Goal: Task Accomplishment & Management: Complete application form

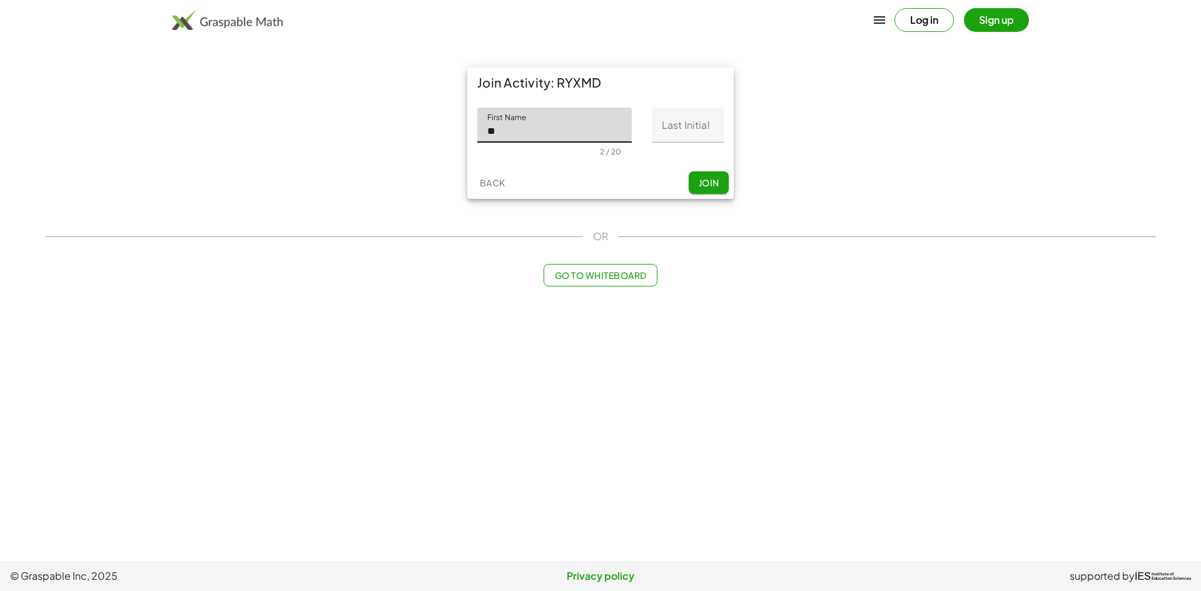
type input "*"
type input "*********"
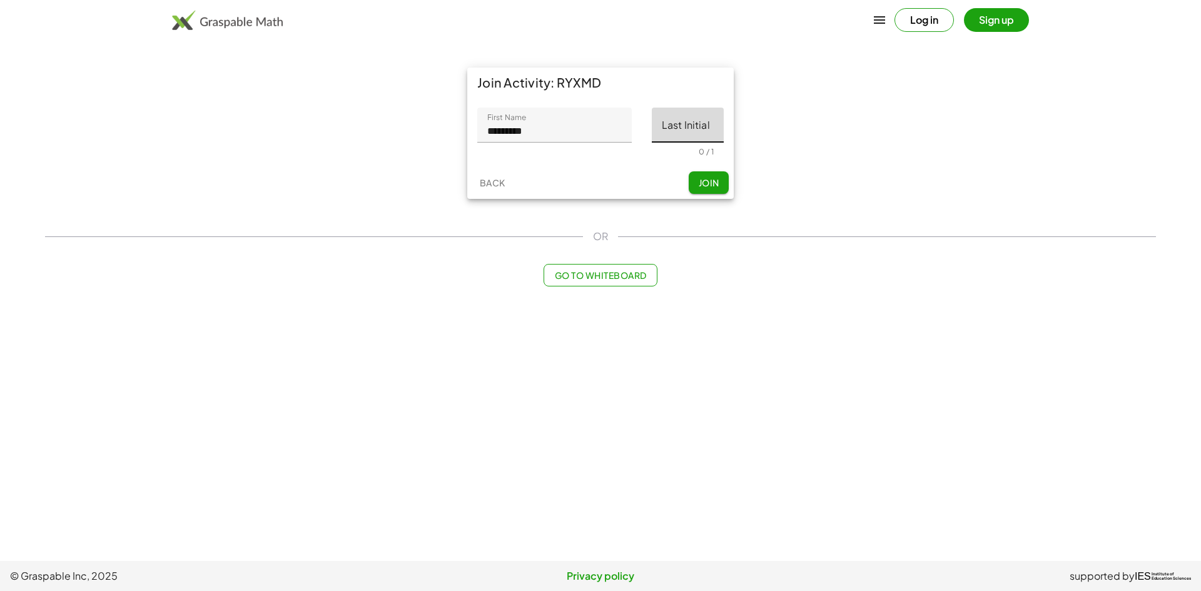
click at [682, 124] on input "Last Initial" at bounding box center [688, 125] width 72 height 35
type input "*"
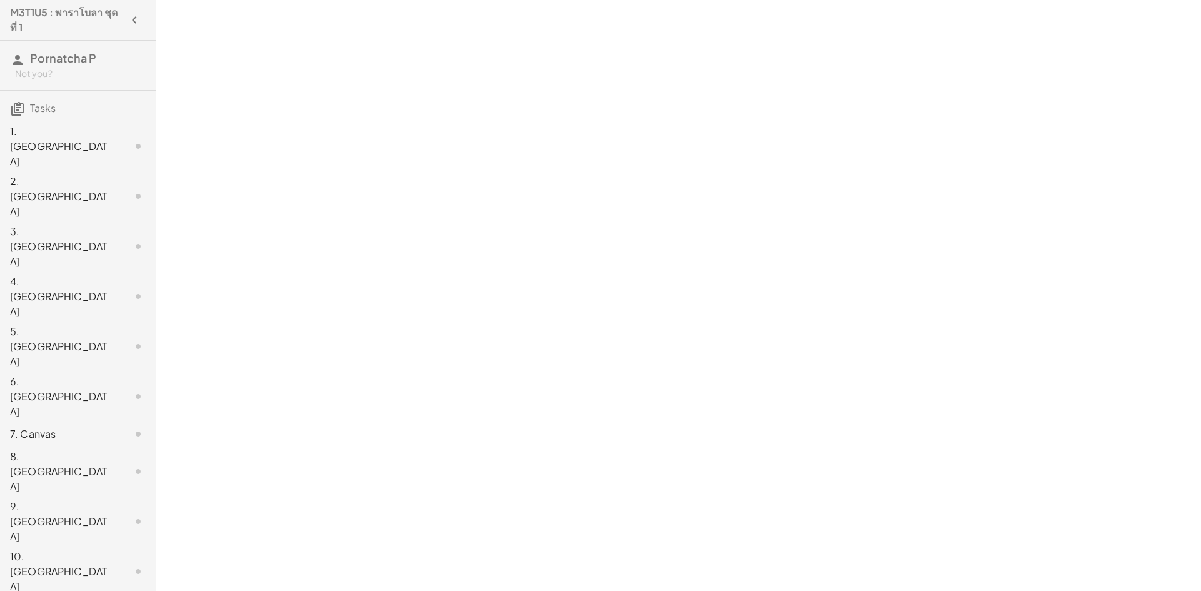
click at [58, 141] on div "1. [GEOGRAPHIC_DATA]" at bounding box center [60, 146] width 101 height 45
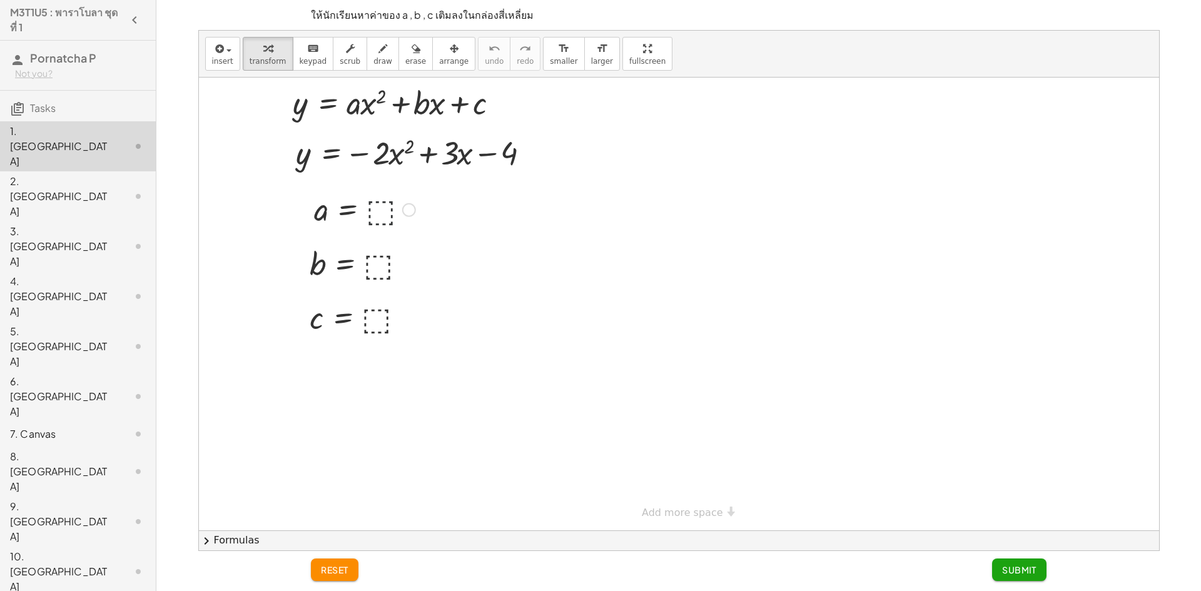
click at [375, 213] on div at bounding box center [365, 208] width 114 height 41
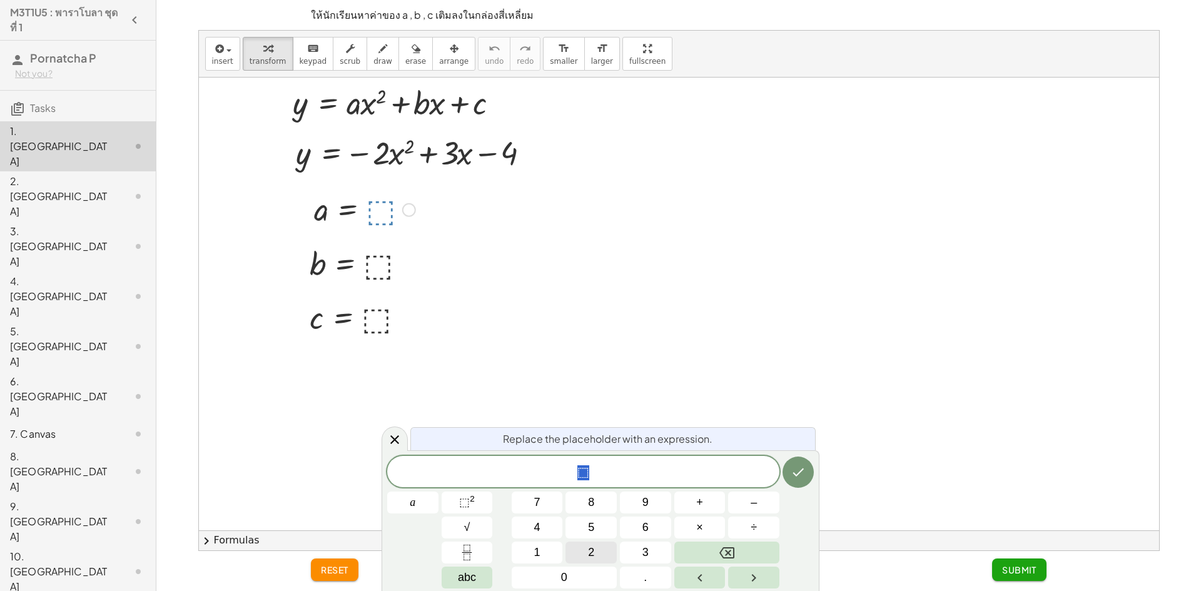
click at [574, 555] on button "2" at bounding box center [590, 553] width 51 height 22
click at [797, 473] on icon "Done" at bounding box center [798, 472] width 15 height 15
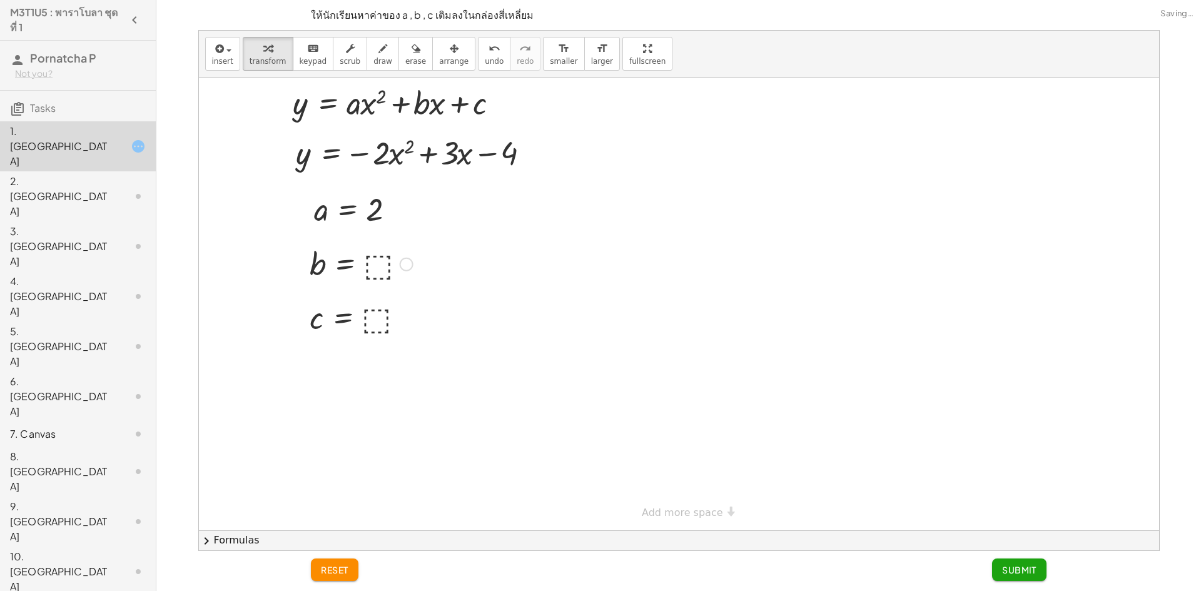
click at [373, 270] on div at bounding box center [361, 263] width 116 height 41
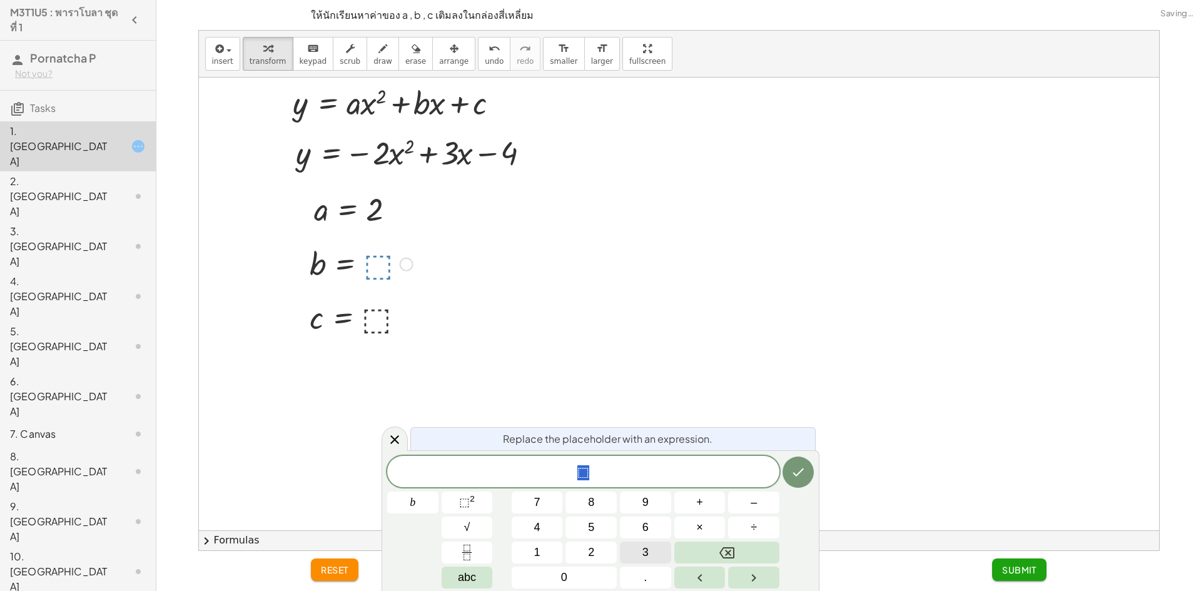
click at [653, 552] on button "3" at bounding box center [645, 553] width 51 height 22
drag, startPoint x: 823, startPoint y: 445, endPoint x: 819, endPoint y: 473, distance: 28.4
click at [819, 472] on div at bounding box center [679, 304] width 960 height 453
click at [809, 475] on button "Done" at bounding box center [797, 472] width 31 height 31
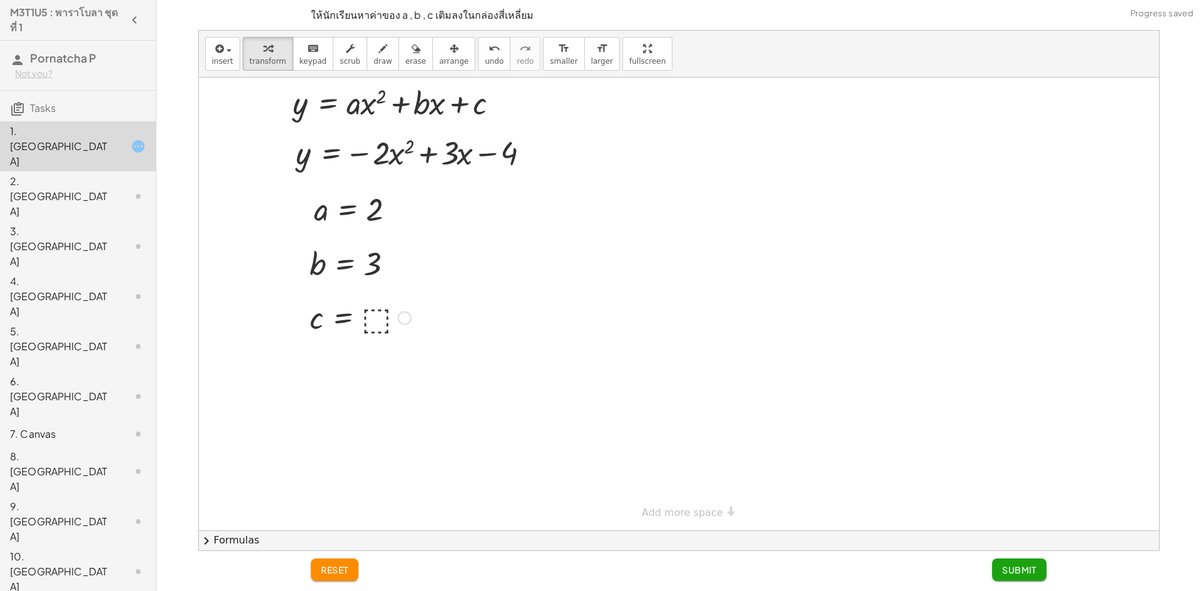
click at [382, 330] on div at bounding box center [360, 316] width 114 height 41
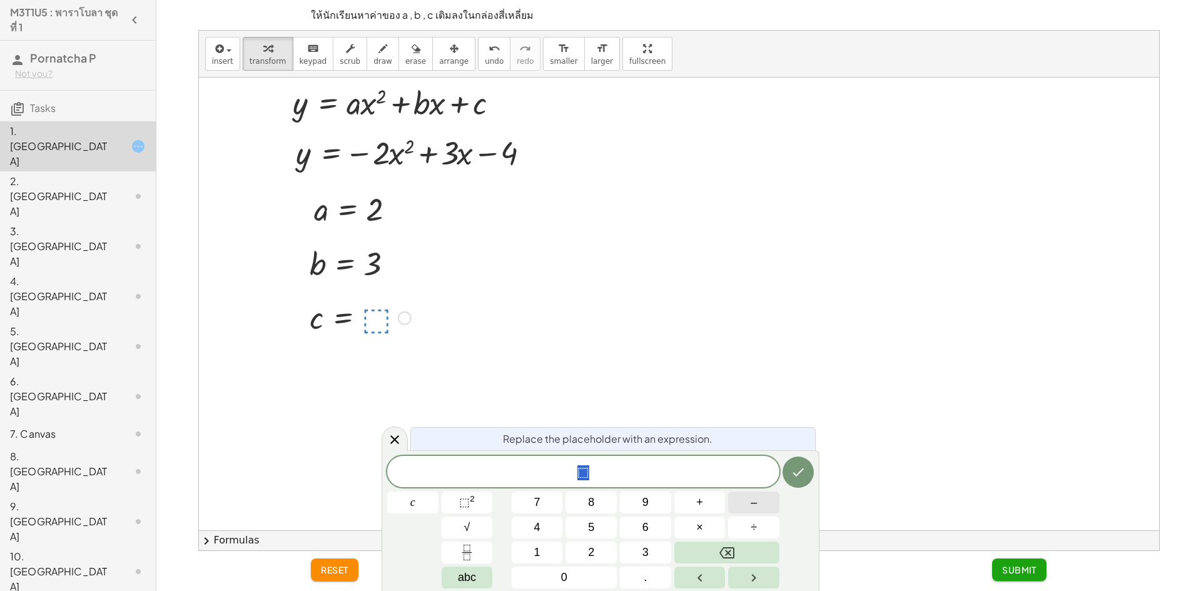
click at [762, 499] on button "–" at bounding box center [753, 503] width 51 height 22
click at [549, 528] on button "4" at bounding box center [537, 528] width 51 height 22
click at [803, 468] on icon "Done" at bounding box center [798, 472] width 15 height 15
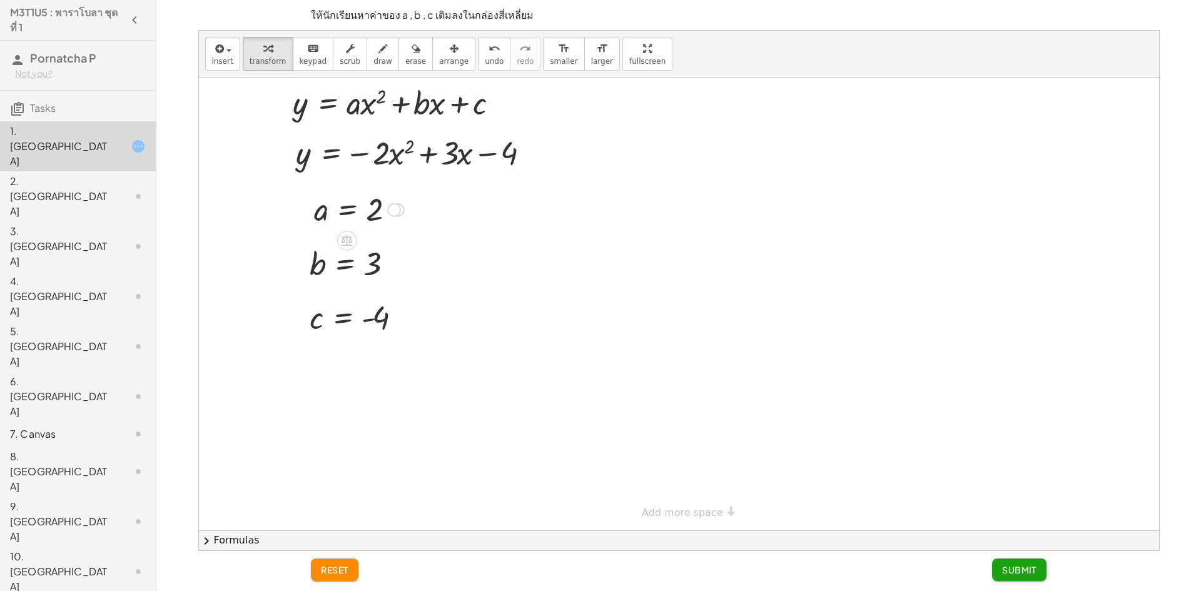
click at [375, 205] on div at bounding box center [359, 208] width 103 height 41
click at [388, 215] on div at bounding box center [394, 210] width 14 height 14
click at [413, 233] on div "a = ⬚ a = 2 Transform line Copy line as LaTeX Copy derivation as LaTeX Expand n…" at bounding box center [354, 209] width 118 height 48
drag, startPoint x: 383, startPoint y: 208, endPoint x: 375, endPoint y: 211, distance: 8.7
click at [381, 210] on div at bounding box center [359, 208] width 103 height 41
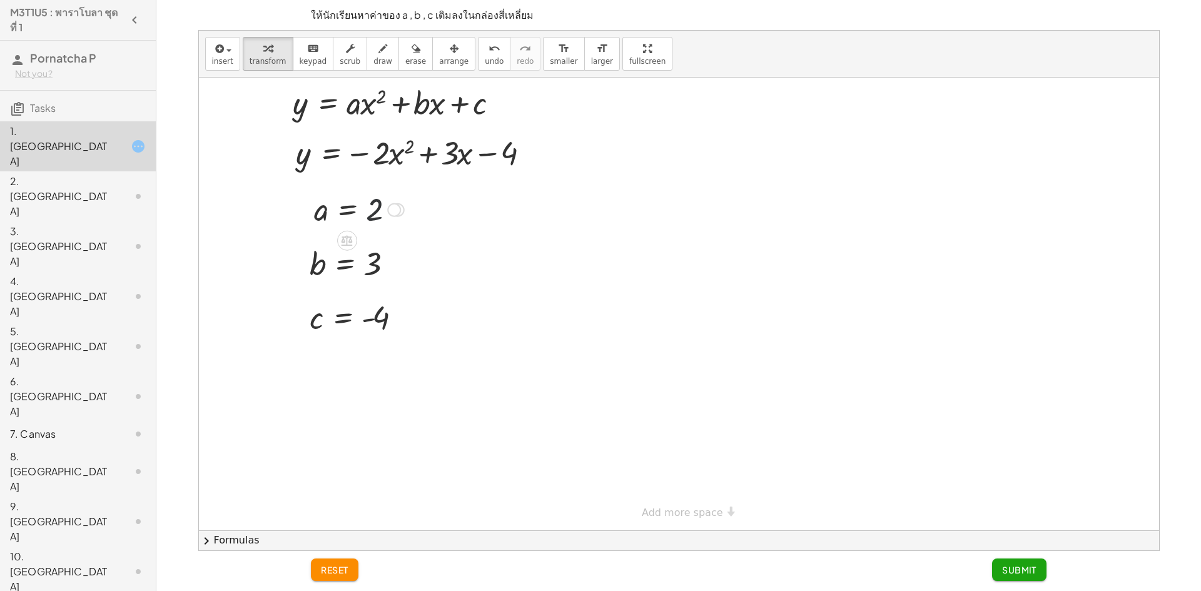
click at [373, 211] on div at bounding box center [359, 208] width 103 height 41
click at [380, 206] on div at bounding box center [359, 208] width 103 height 41
click at [336, 566] on span "reset" at bounding box center [335, 569] width 28 height 11
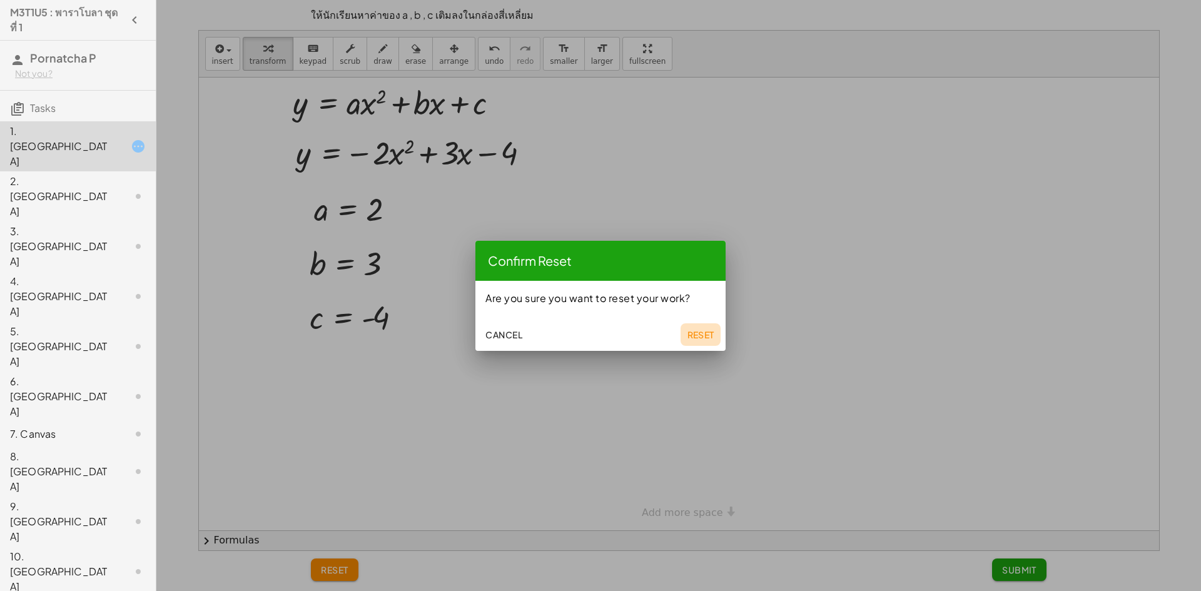
click at [705, 333] on span "Reset" at bounding box center [701, 334] width 28 height 11
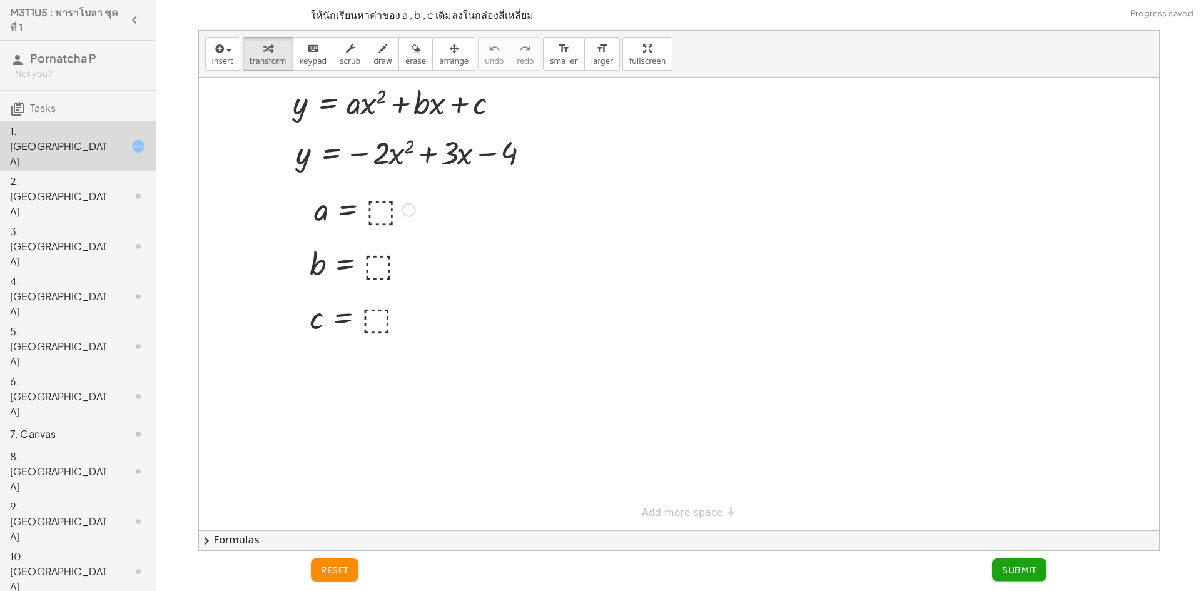
click at [385, 204] on div at bounding box center [365, 208] width 114 height 41
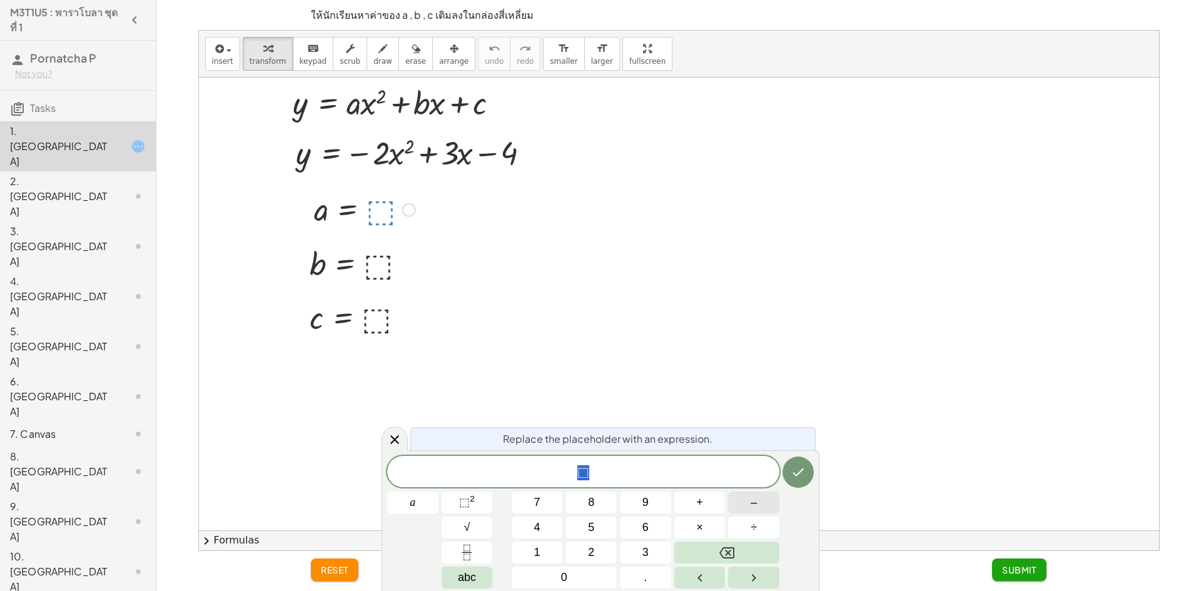
click at [752, 501] on span "–" at bounding box center [754, 502] width 6 height 17
click at [590, 553] on span "2" at bounding box center [591, 552] width 6 height 17
click at [796, 472] on icon "Done" at bounding box center [798, 472] width 15 height 15
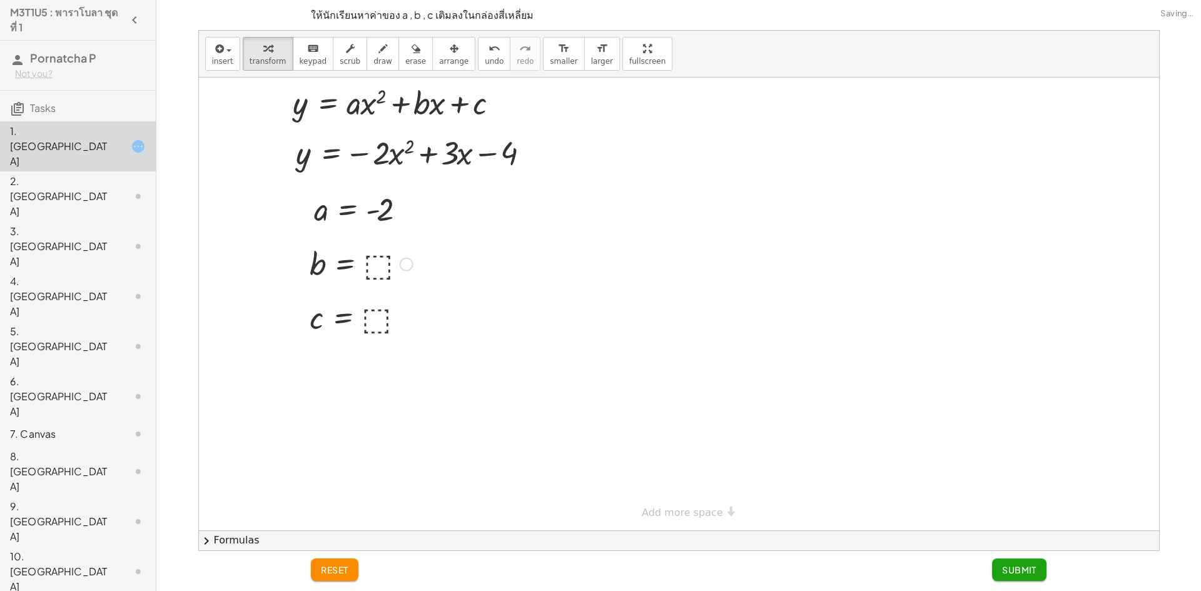
click at [380, 262] on div at bounding box center [361, 263] width 116 height 41
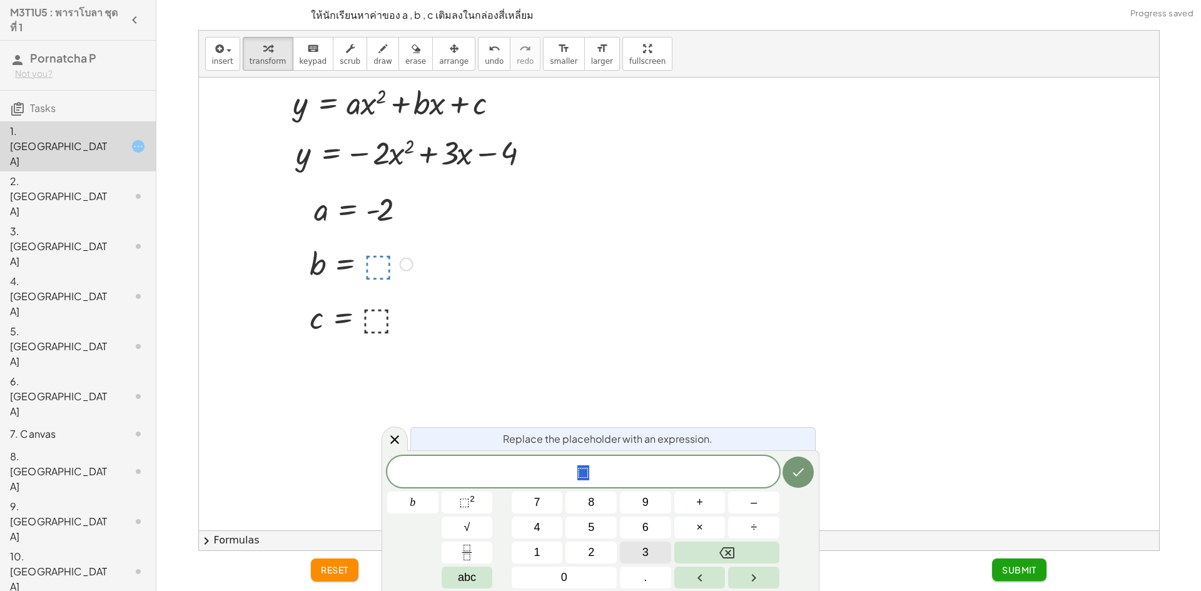
click at [636, 539] on div "* ⬚ b 7 8 9 + – 4 5 6 × ÷ ⬚ 2 √ abc 1 2 3 0 ." at bounding box center [600, 522] width 427 height 133
click at [797, 476] on icon "Done" at bounding box center [798, 472] width 15 height 15
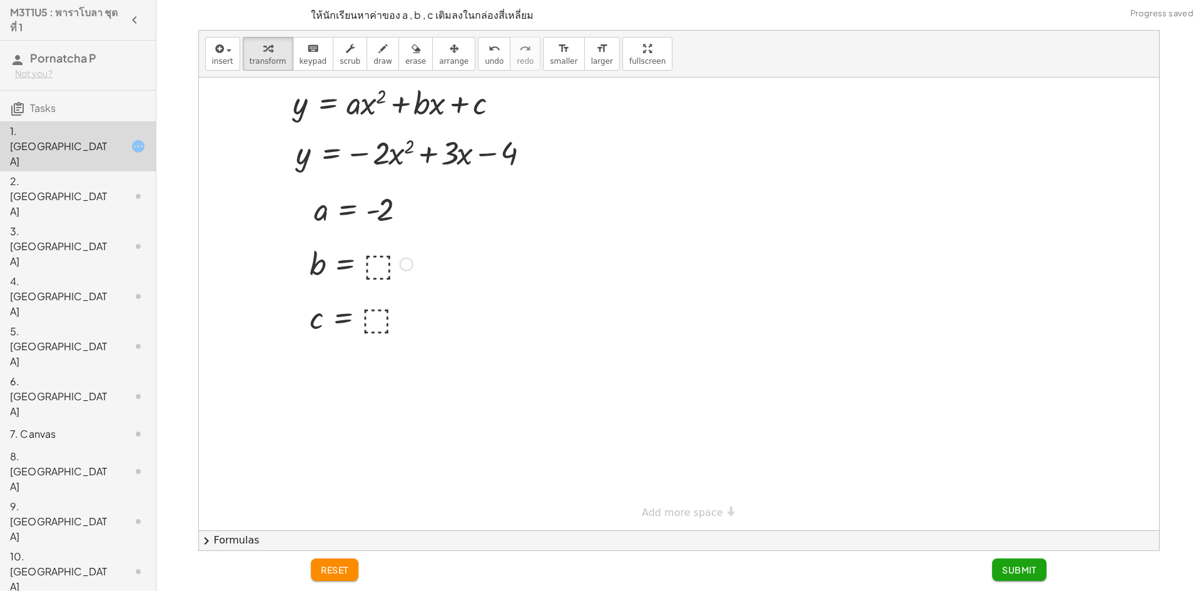
click at [377, 271] on div at bounding box center [361, 263] width 116 height 41
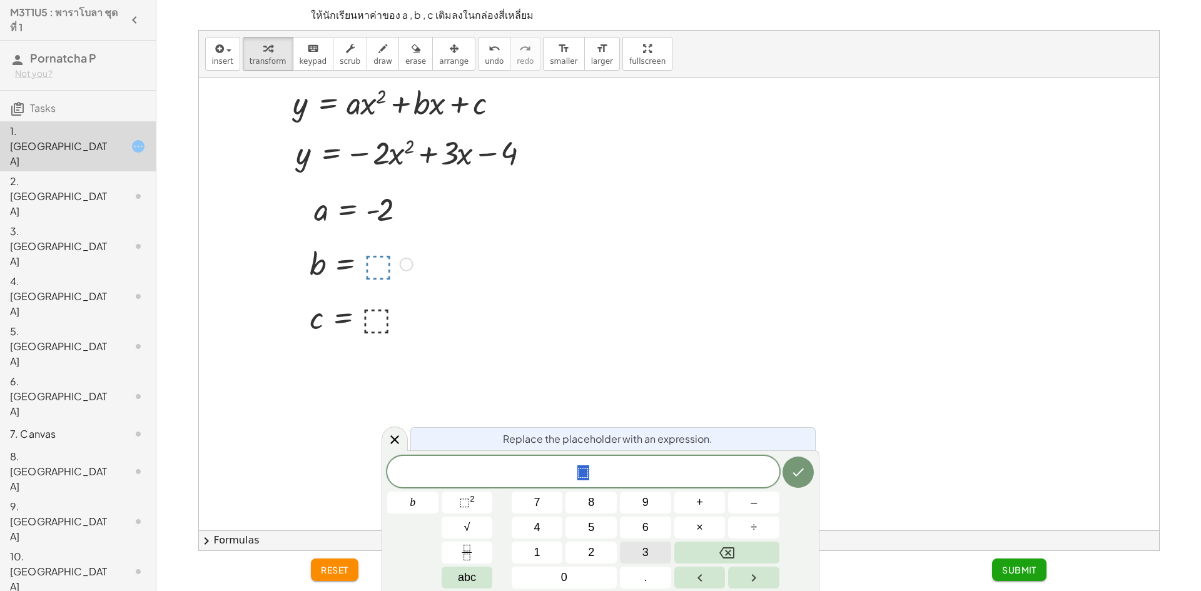
click at [639, 542] on button "3" at bounding box center [645, 553] width 51 height 22
click at [795, 480] on button "Done" at bounding box center [797, 472] width 31 height 31
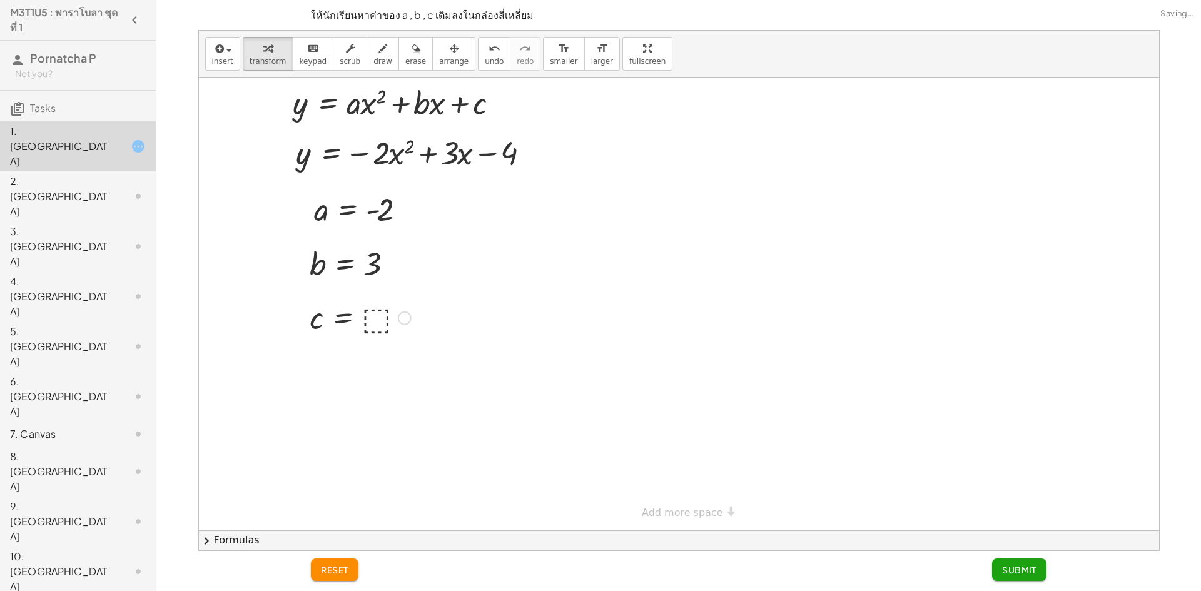
click at [374, 324] on div at bounding box center [360, 316] width 114 height 41
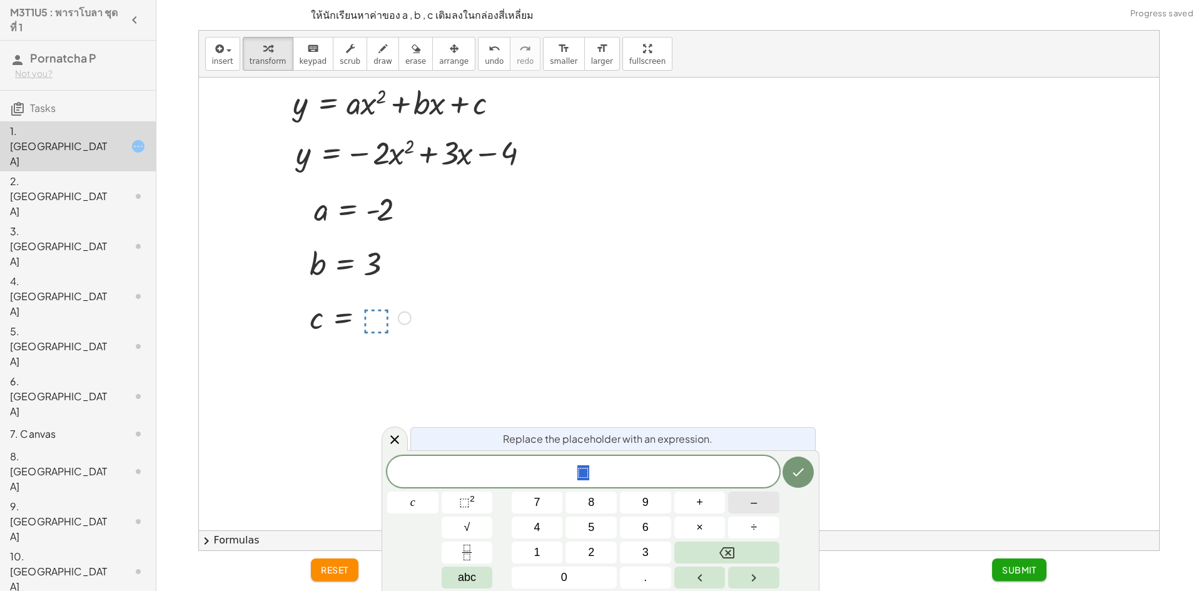
click at [757, 500] on button "–" at bounding box center [753, 503] width 51 height 22
click at [543, 524] on button "4" at bounding box center [537, 528] width 51 height 22
click at [800, 472] on icon "Done" at bounding box center [798, 472] width 11 height 8
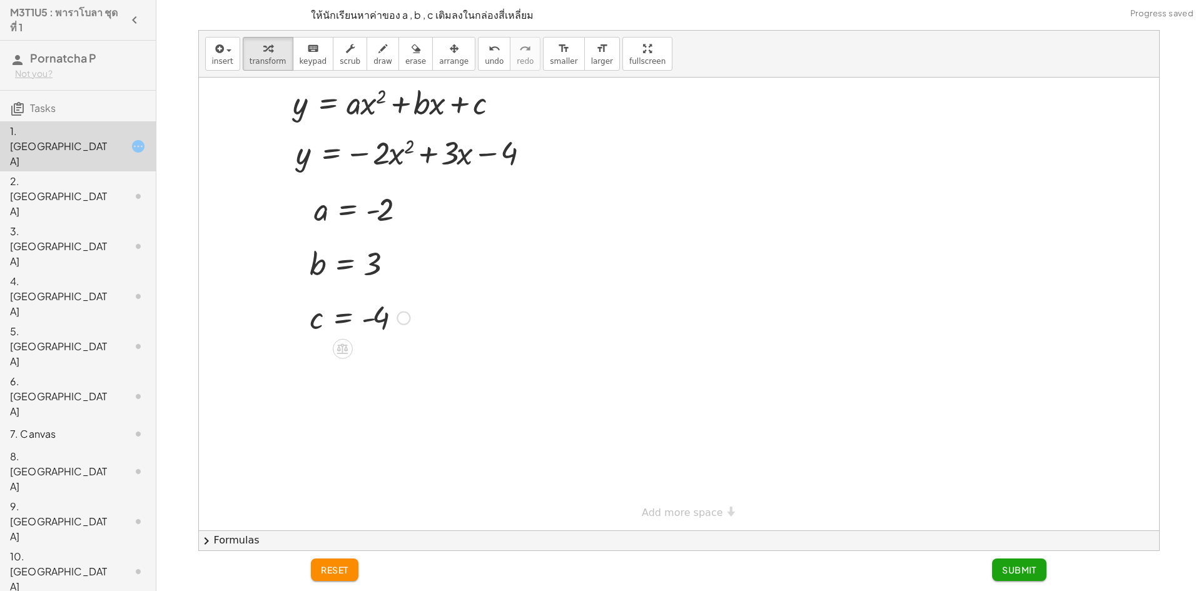
click at [967, 332] on div at bounding box center [679, 304] width 960 height 453
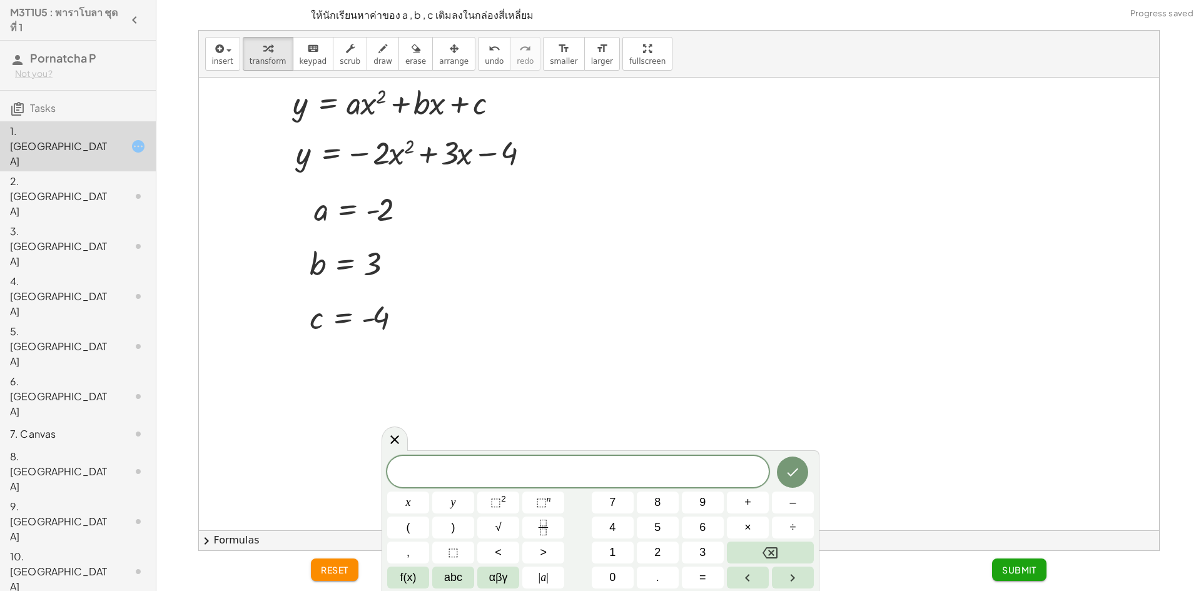
drag, startPoint x: 909, startPoint y: 437, endPoint x: 1048, endPoint y: 429, distance: 139.1
click at [993, 440] on div at bounding box center [679, 304] width 960 height 453
click at [1018, 570] on span "Submit" at bounding box center [1019, 569] width 34 height 11
click at [788, 463] on button "Done" at bounding box center [792, 472] width 31 height 31
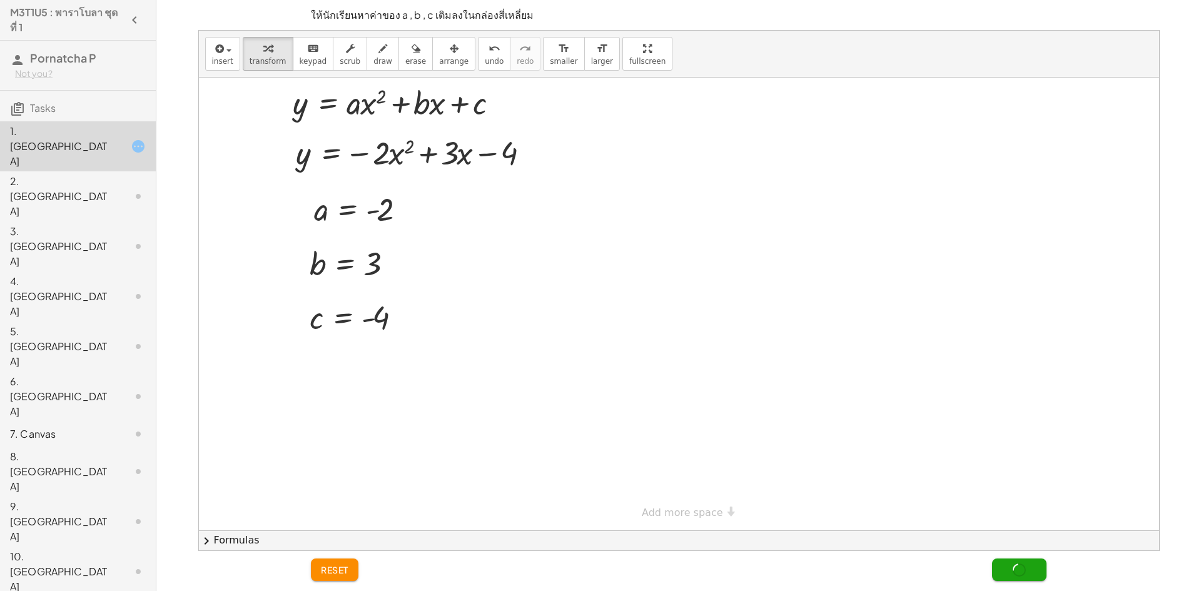
click at [88, 174] on div "2. [GEOGRAPHIC_DATA]" at bounding box center [60, 196] width 101 height 45
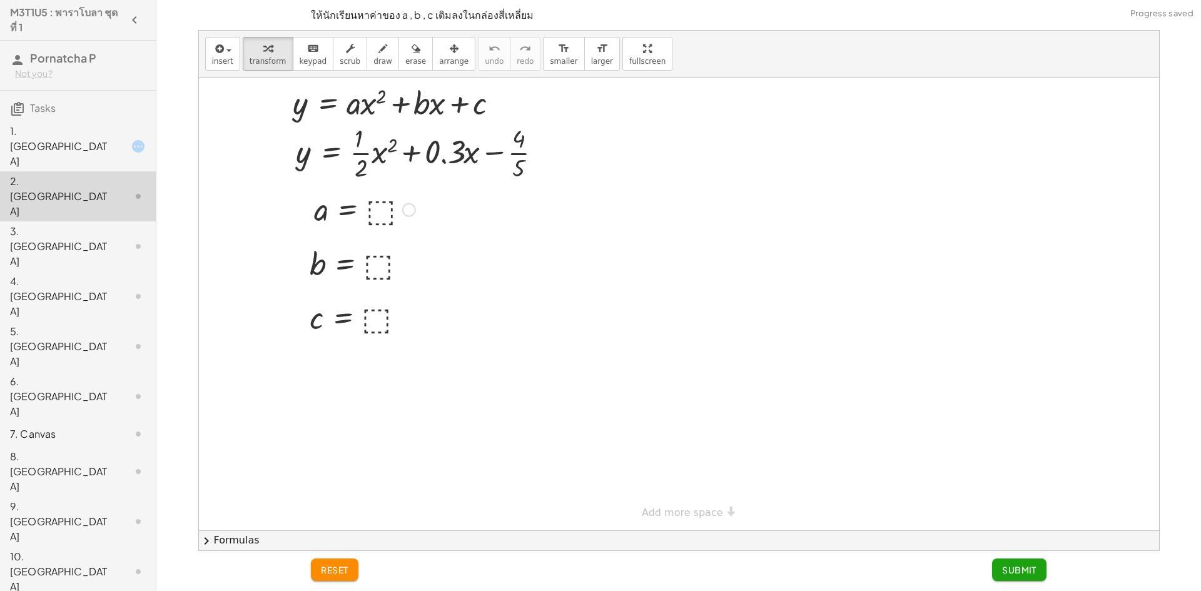
click at [375, 217] on div at bounding box center [365, 208] width 114 height 41
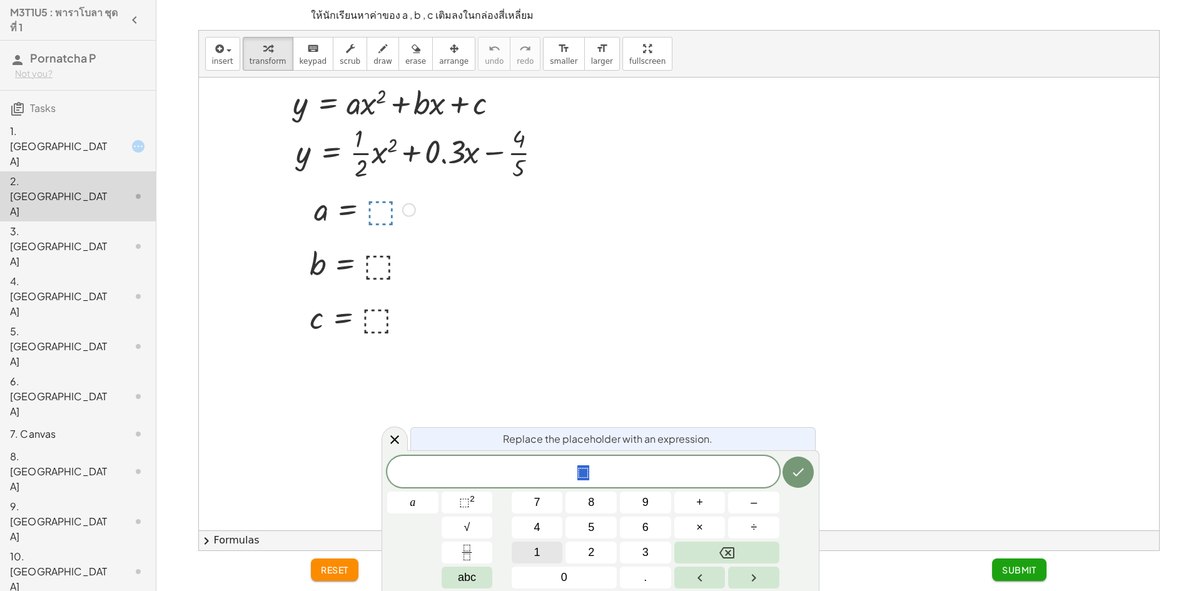
click at [540, 549] on button "1" at bounding box center [537, 553] width 51 height 22
click at [474, 549] on icon "Fraction" at bounding box center [467, 553] width 16 height 16
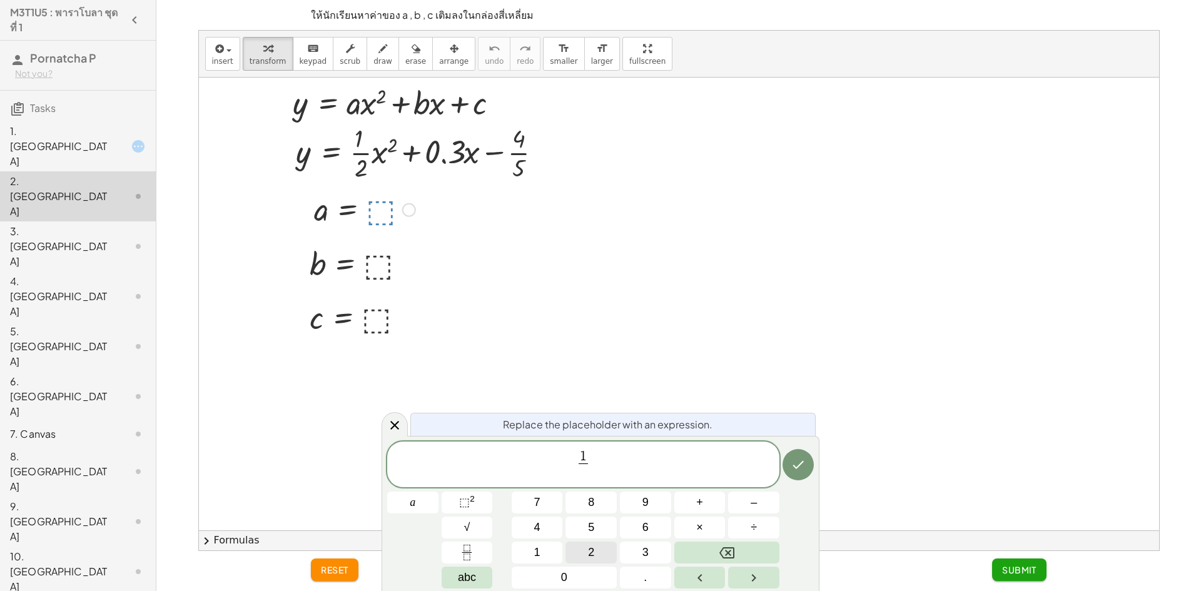
click at [592, 552] on span "2" at bounding box center [591, 552] width 6 height 17
click at [800, 464] on button "Done" at bounding box center [797, 464] width 31 height 31
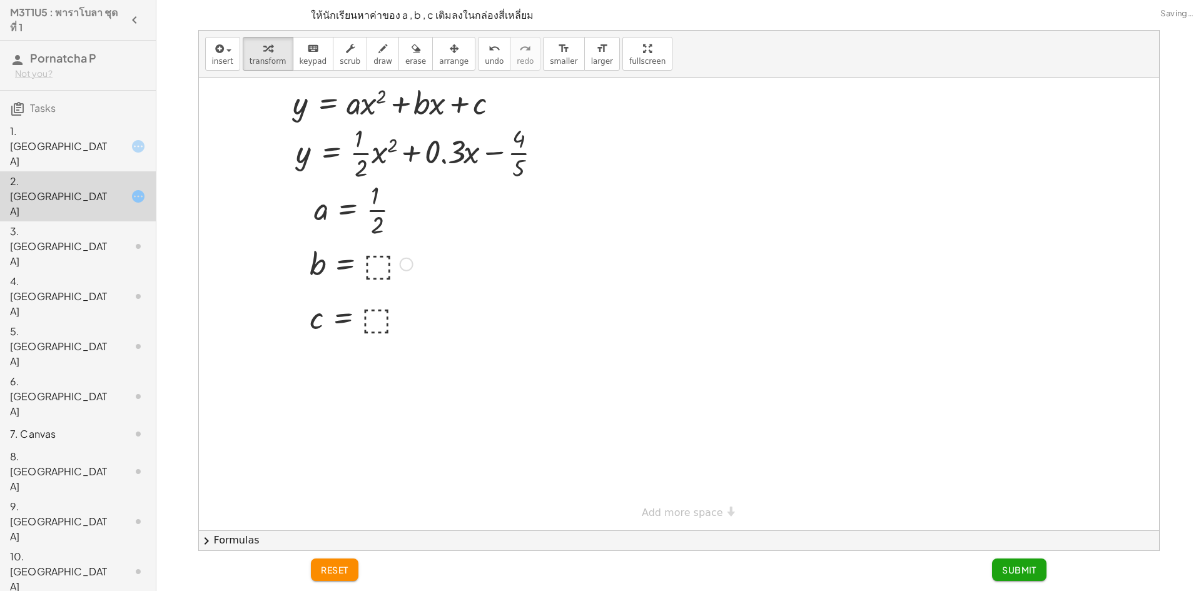
click at [373, 262] on div at bounding box center [361, 263] width 116 height 41
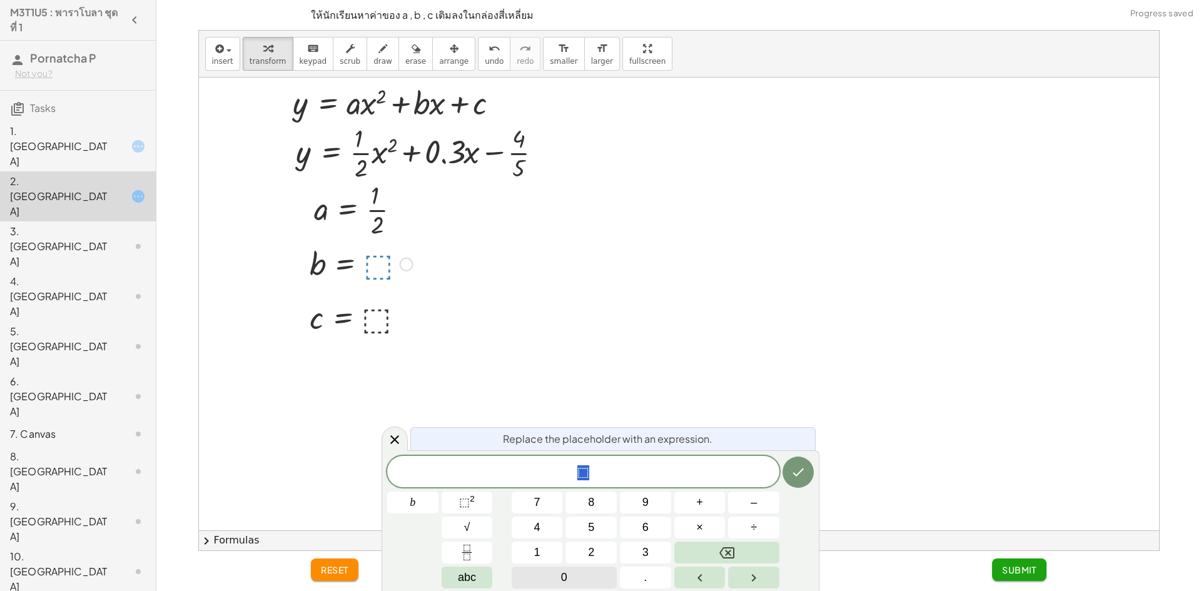
click at [580, 582] on button "0" at bounding box center [564, 578] width 105 height 22
click at [637, 576] on button "." at bounding box center [645, 578] width 51 height 22
click at [634, 549] on button "3" at bounding box center [645, 553] width 51 height 22
click at [799, 470] on icon "Done" at bounding box center [798, 472] width 15 height 15
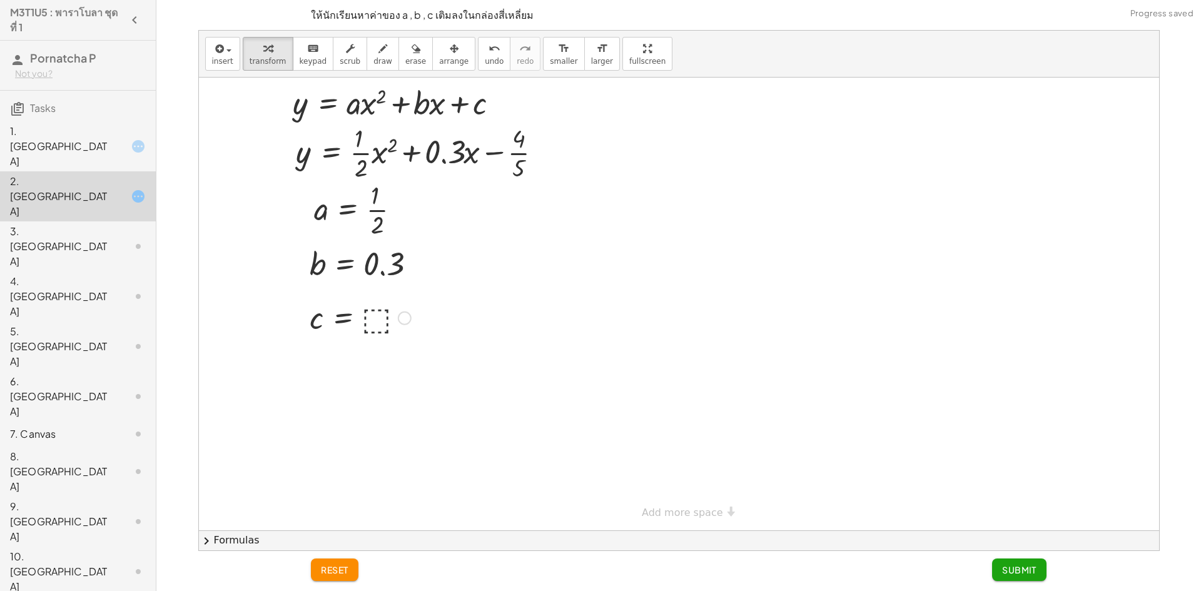
click at [378, 329] on div at bounding box center [360, 316] width 114 height 41
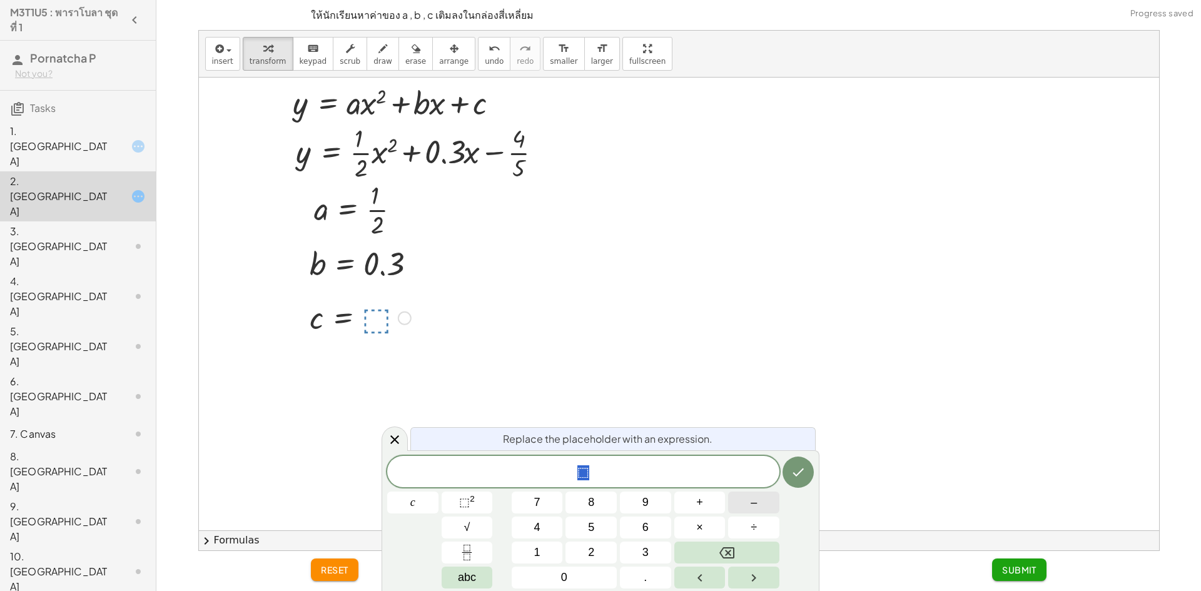
click at [760, 494] on button "–" at bounding box center [753, 503] width 51 height 22
click at [538, 524] on button "4" at bounding box center [537, 528] width 51 height 22
click at [473, 560] on icon "Fraction" at bounding box center [467, 553] width 16 height 16
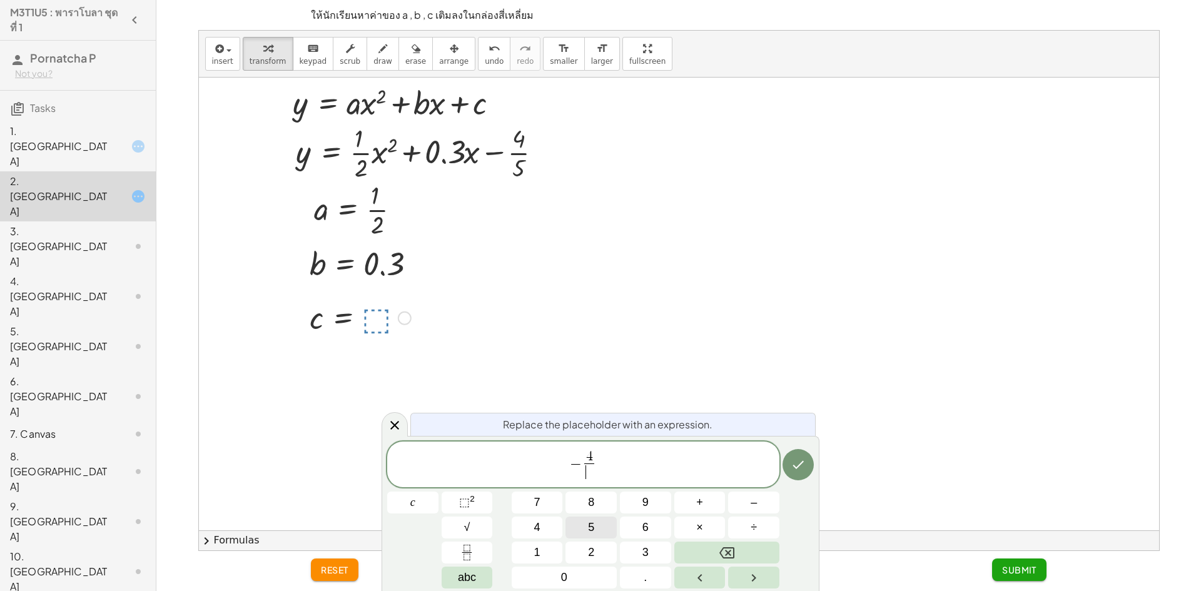
click at [587, 526] on button "5" at bounding box center [590, 528] width 51 height 22
click at [806, 472] on button "Done" at bounding box center [797, 464] width 31 height 31
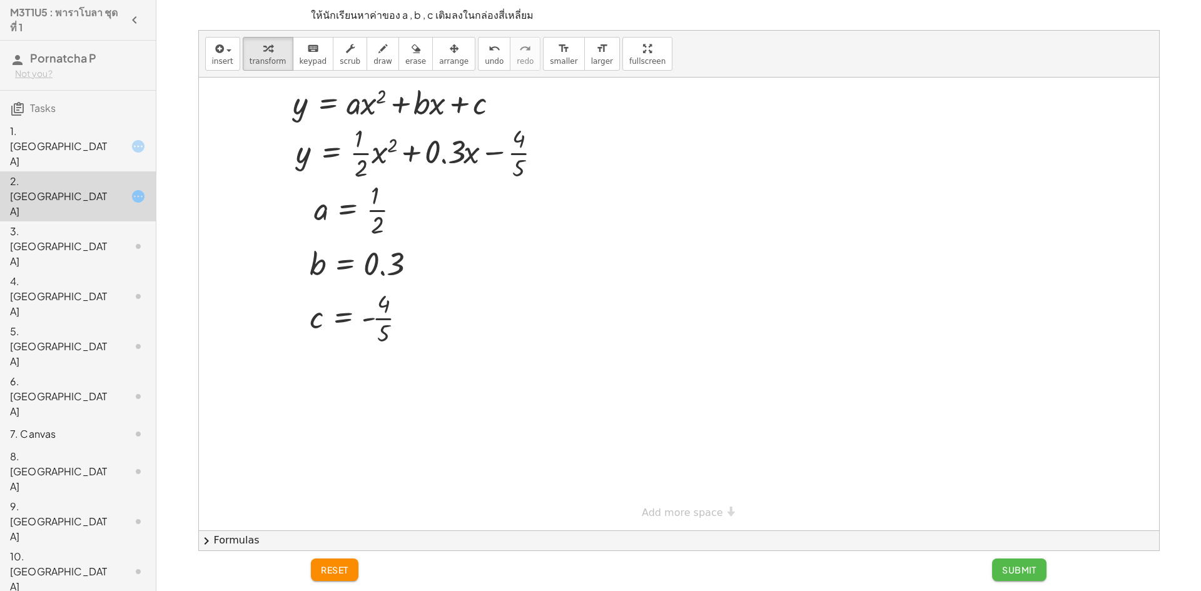
click at [1019, 571] on span "Submit" at bounding box center [1019, 569] width 34 height 11
click at [92, 321] on div "3. [GEOGRAPHIC_DATA]" at bounding box center [78, 346] width 156 height 50
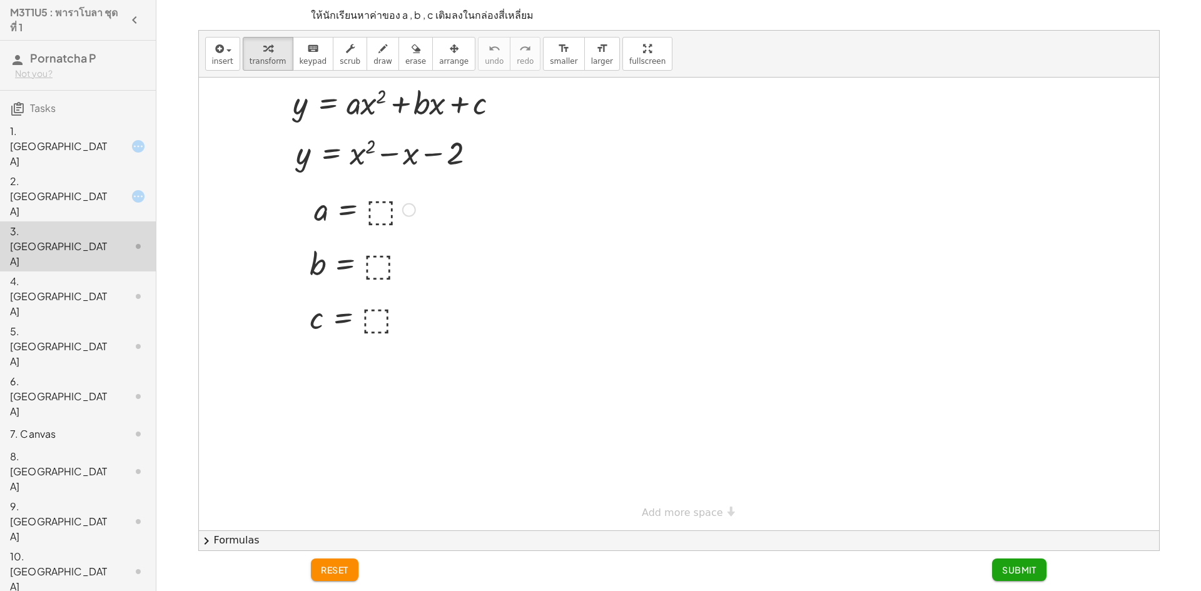
click at [371, 216] on div at bounding box center [365, 208] width 114 height 41
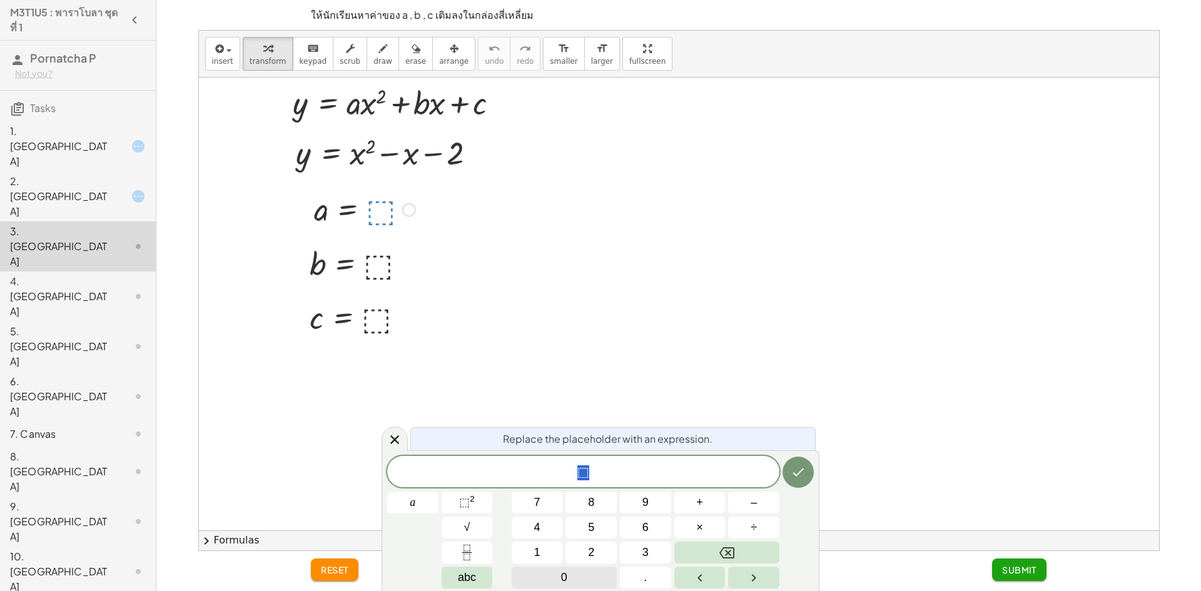
click at [571, 579] on button "0" at bounding box center [564, 578] width 105 height 22
click at [801, 464] on button "Done" at bounding box center [797, 472] width 31 height 31
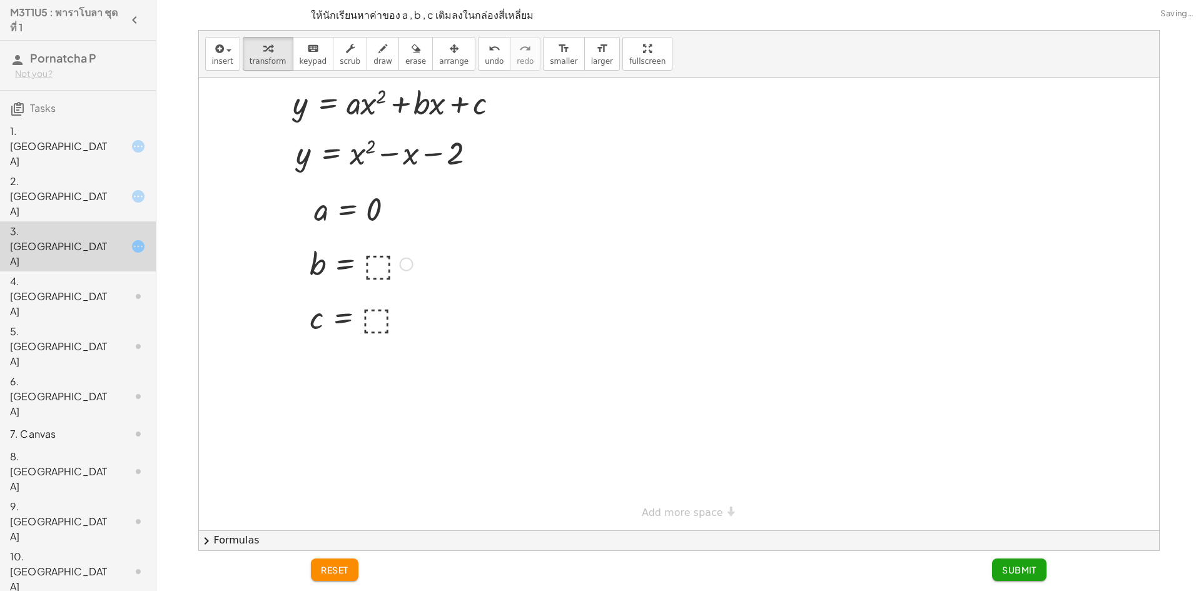
click at [379, 268] on div at bounding box center [361, 263] width 116 height 41
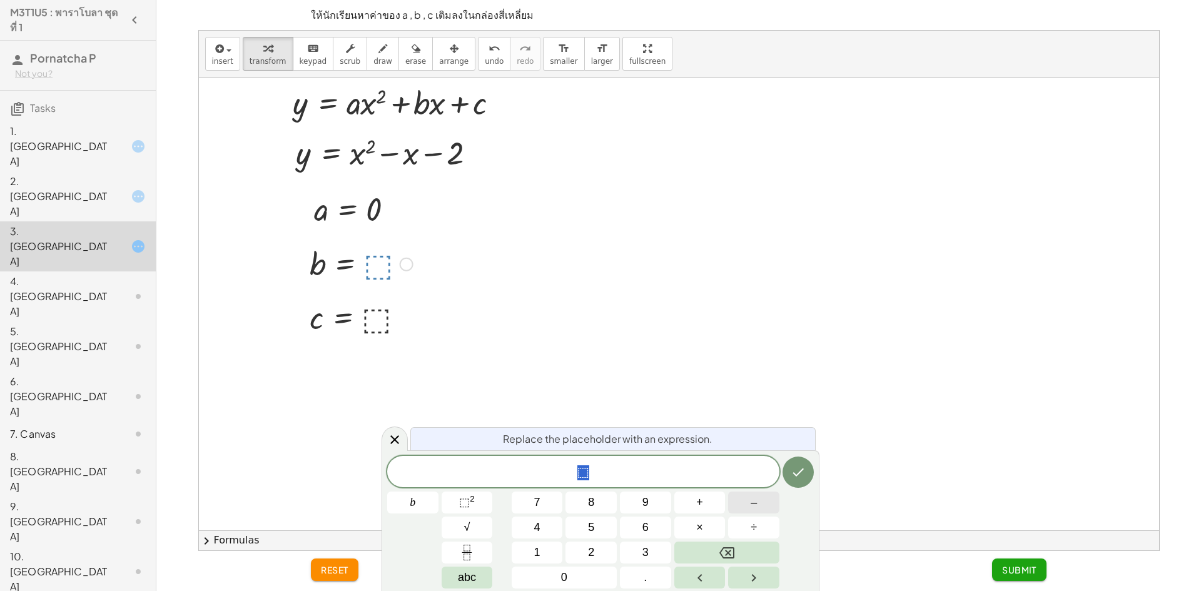
click at [739, 507] on button "–" at bounding box center [753, 503] width 51 height 22
click at [613, 584] on div "− ​ b 7 8 9 + – 4 5 6 × ÷ ⬚ 2 √ abc 1 2 3 0 ." at bounding box center [600, 522] width 427 height 133
click at [594, 588] on button "0" at bounding box center [564, 578] width 105 height 22
click at [314, 563] on button "reset" at bounding box center [335, 570] width 48 height 23
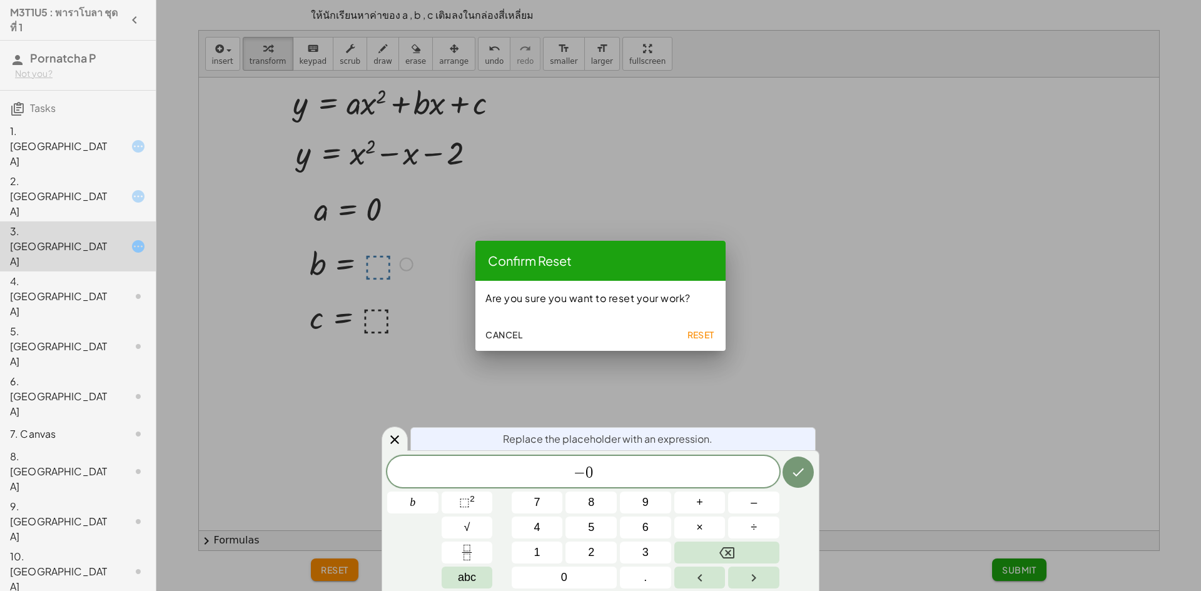
click at [701, 329] on span "Reset" at bounding box center [701, 334] width 28 height 11
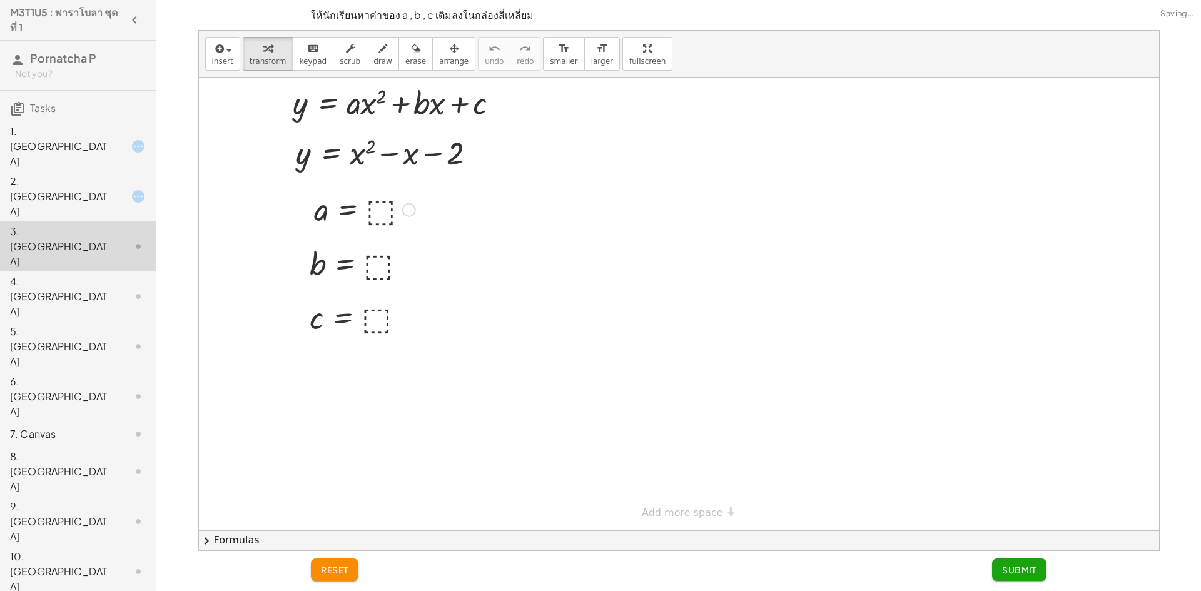
click at [378, 210] on div at bounding box center [365, 208] width 114 height 41
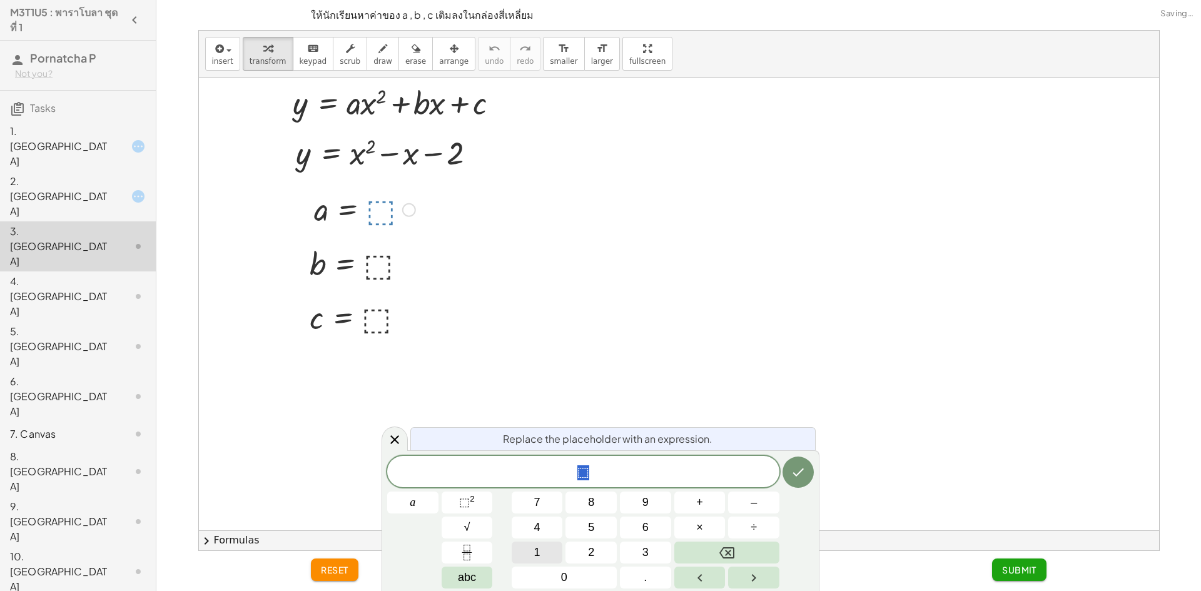
click at [537, 551] on span "1" at bounding box center [537, 552] width 6 height 17
click at [786, 462] on button "Done" at bounding box center [797, 472] width 31 height 31
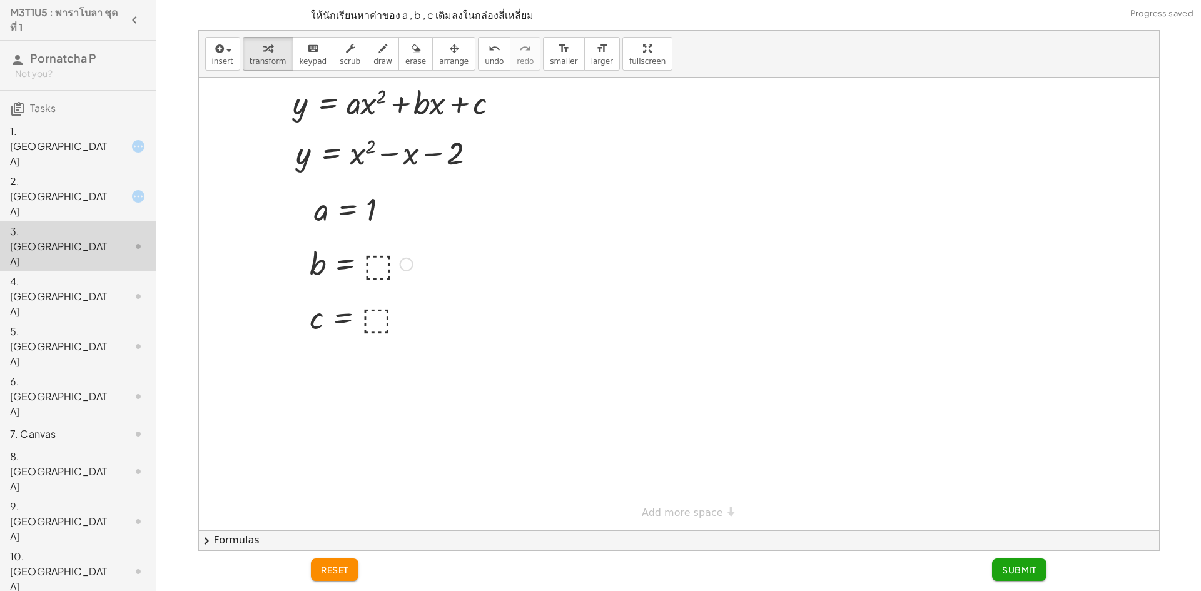
click at [384, 272] on div at bounding box center [361, 263] width 116 height 41
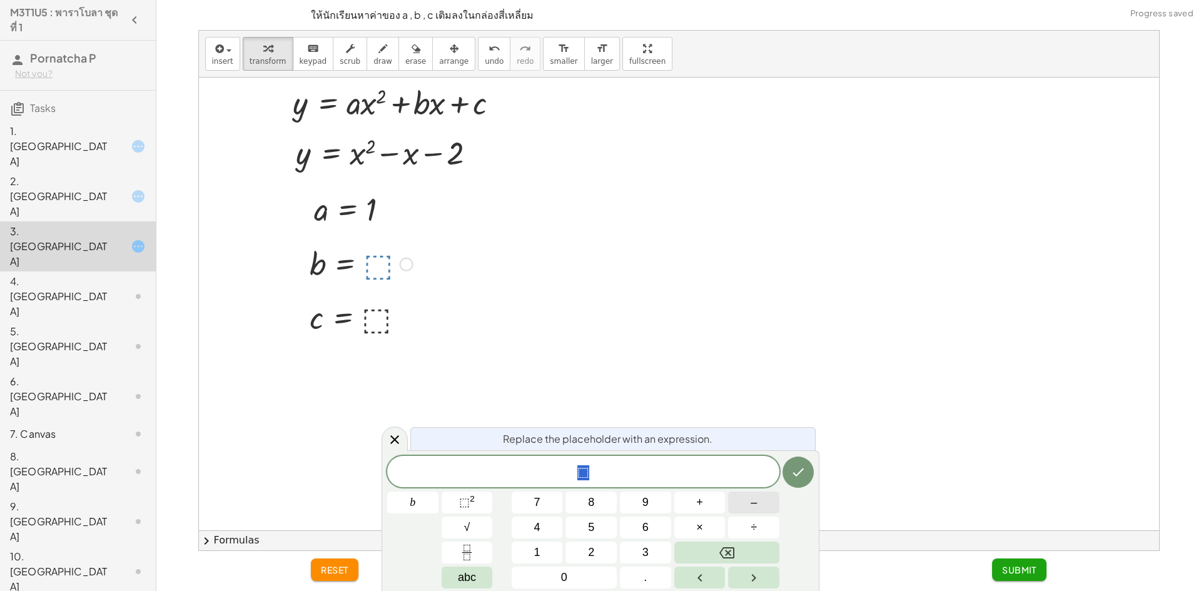
click at [756, 501] on span "–" at bounding box center [754, 502] width 6 height 17
click at [551, 552] on button "1" at bounding box center [537, 553] width 51 height 22
click at [795, 470] on icon "Done" at bounding box center [798, 472] width 15 height 15
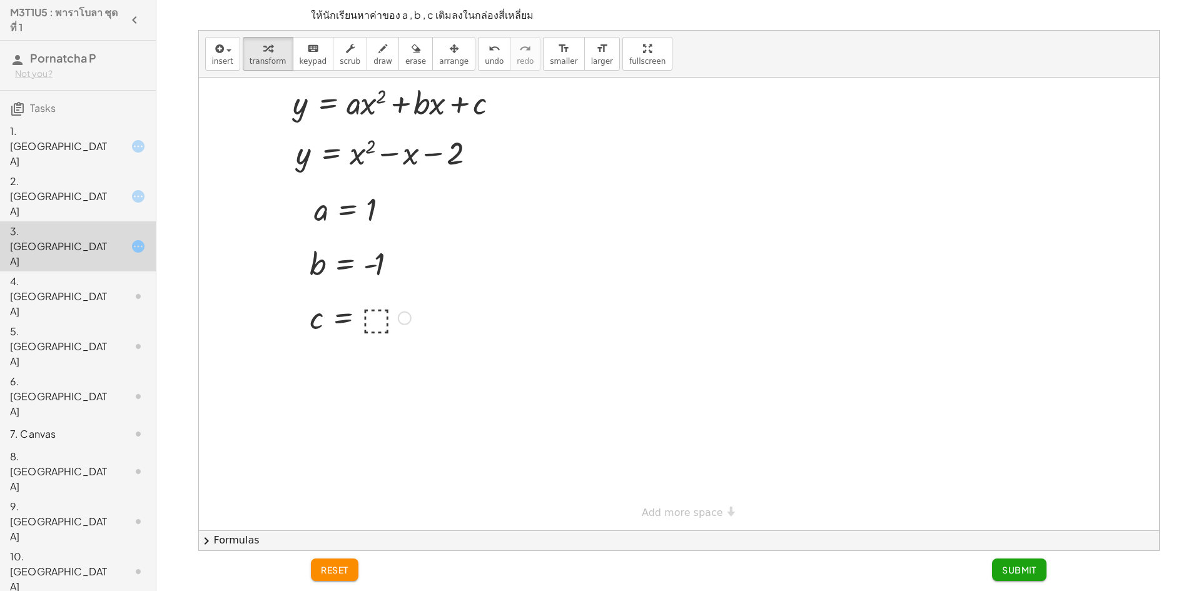
click at [372, 315] on div at bounding box center [360, 316] width 114 height 41
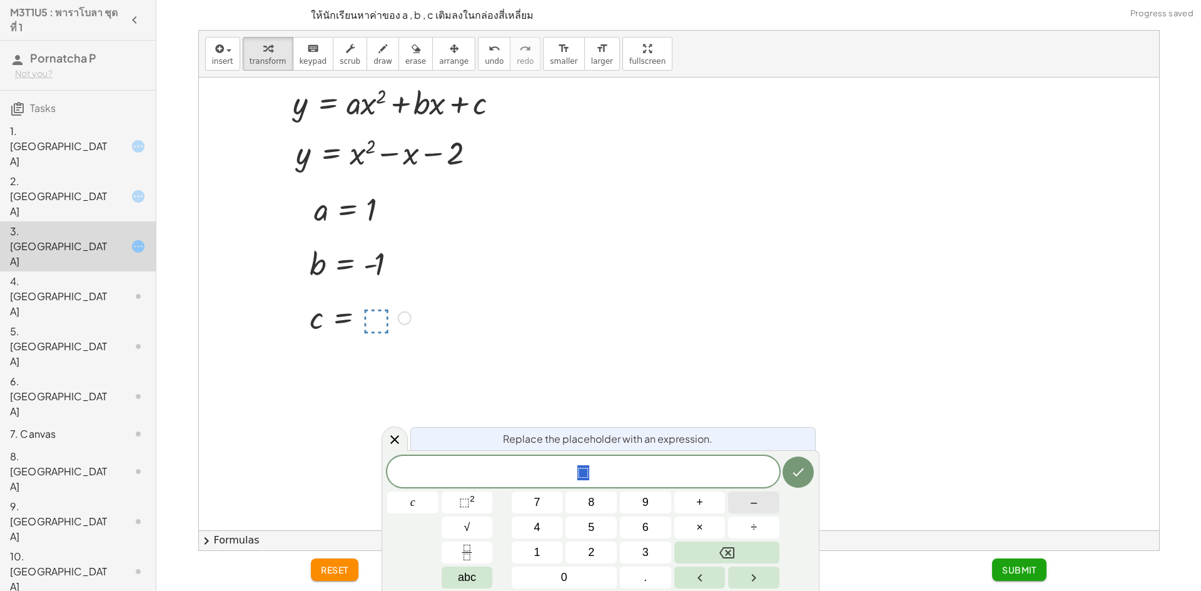
click at [756, 498] on button "–" at bounding box center [753, 503] width 51 height 22
click at [595, 546] on button "2" at bounding box center [590, 553] width 51 height 22
click at [806, 473] on button "Done" at bounding box center [797, 472] width 31 height 31
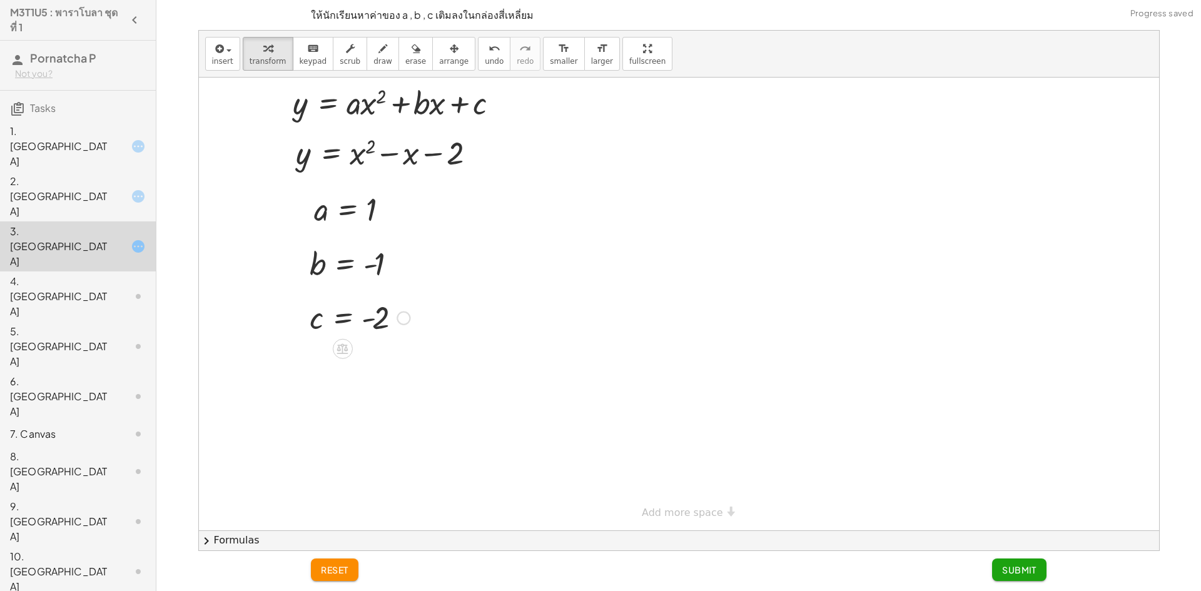
drag, startPoint x: 1021, startPoint y: 566, endPoint x: 999, endPoint y: 564, distance: 21.3
click at [1017, 565] on span "Submit" at bounding box center [1019, 569] width 34 height 11
click at [98, 274] on div "4. [GEOGRAPHIC_DATA]" at bounding box center [60, 296] width 101 height 45
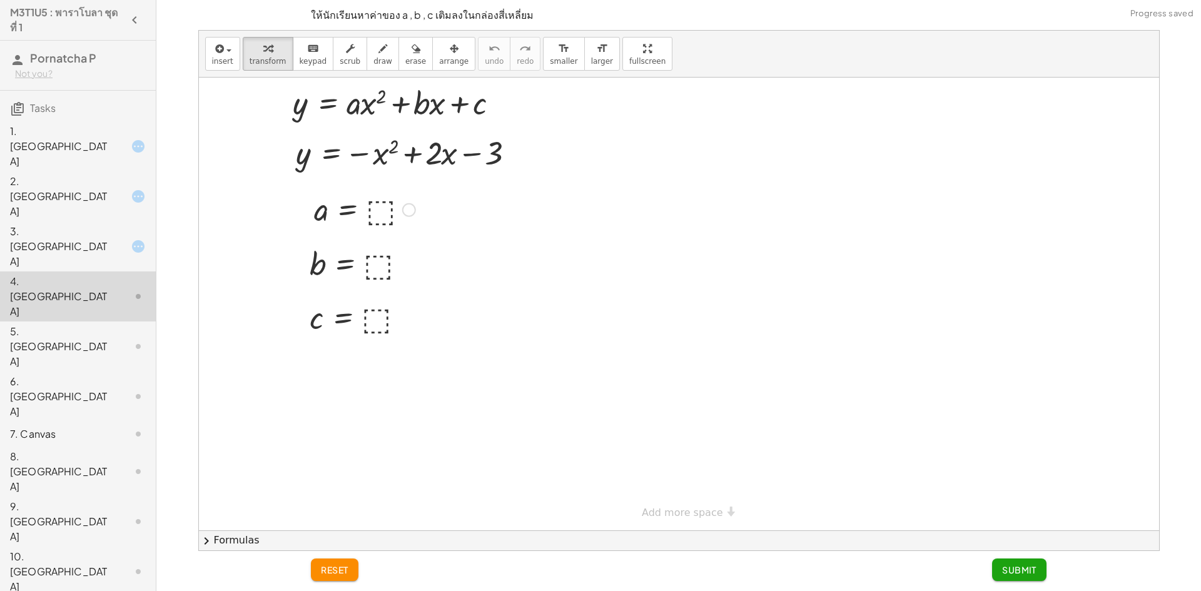
click at [379, 208] on div at bounding box center [365, 208] width 114 height 41
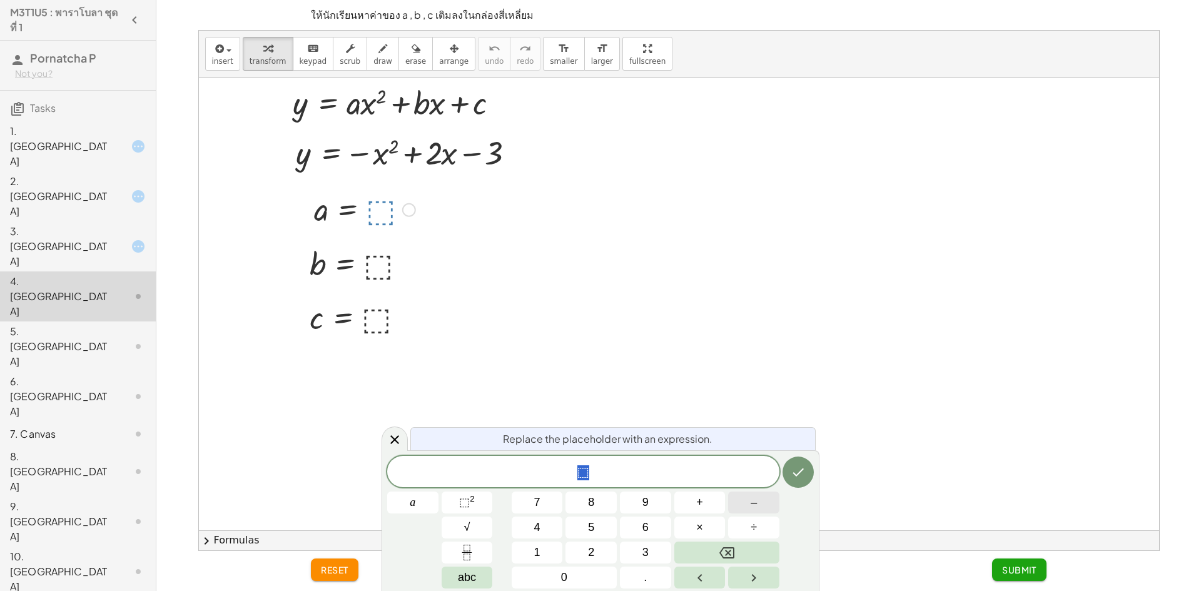
click at [759, 495] on button "–" at bounding box center [753, 503] width 51 height 22
click at [533, 545] on button "1" at bounding box center [537, 553] width 51 height 22
click at [787, 467] on button "Done" at bounding box center [797, 472] width 31 height 31
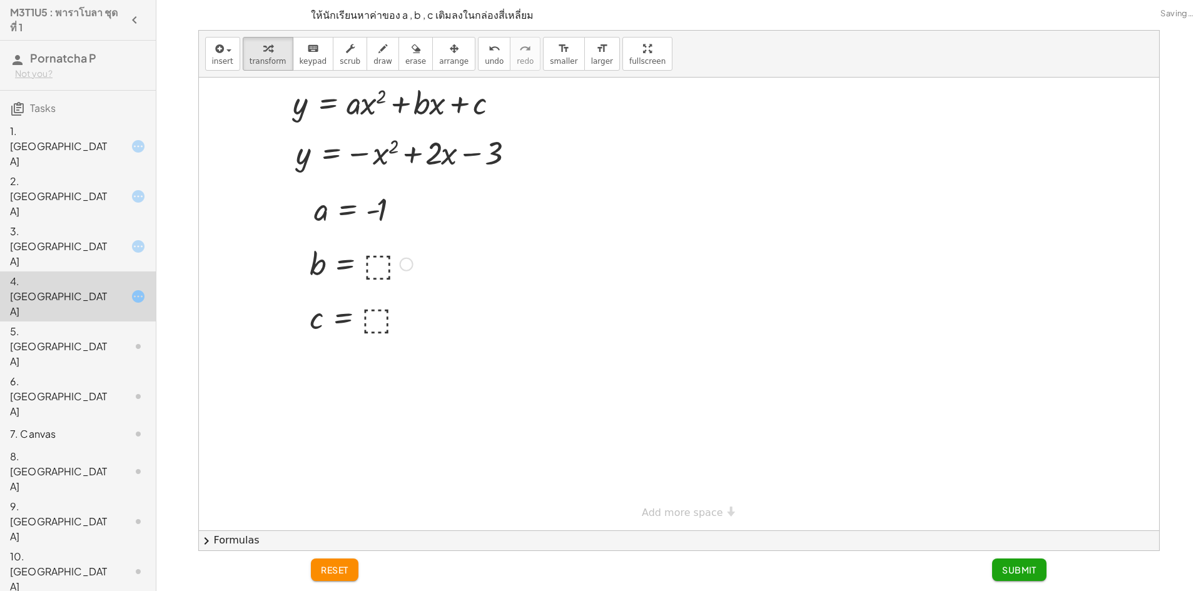
click at [383, 268] on div at bounding box center [361, 263] width 116 height 41
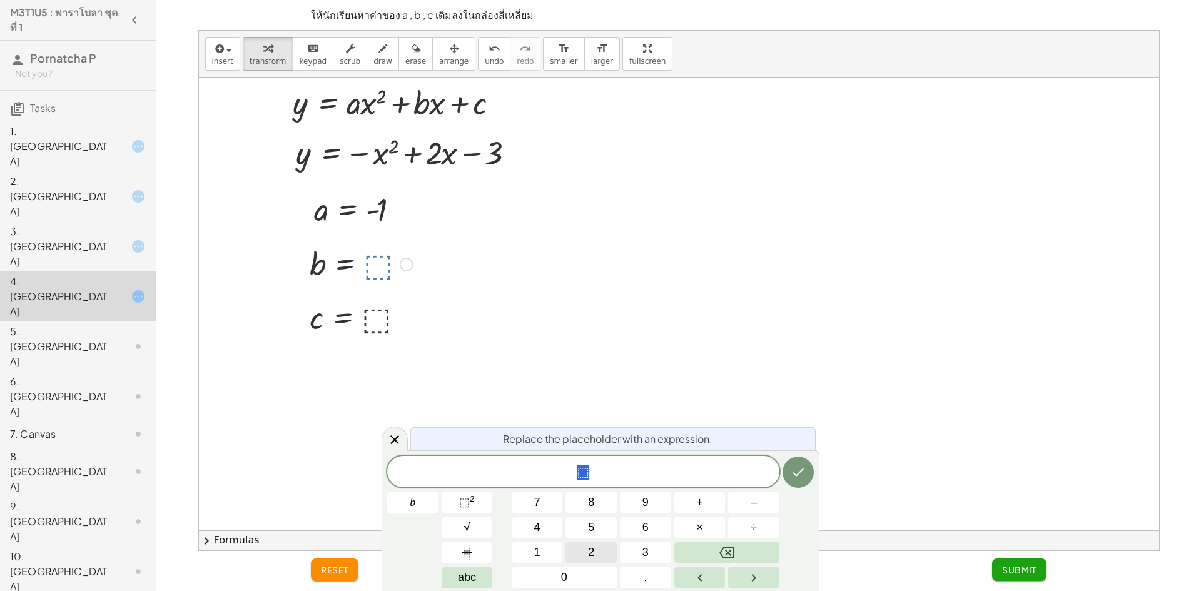
click at [585, 551] on button "2" at bounding box center [590, 553] width 51 height 22
click at [804, 474] on icon "Done" at bounding box center [798, 472] width 15 height 15
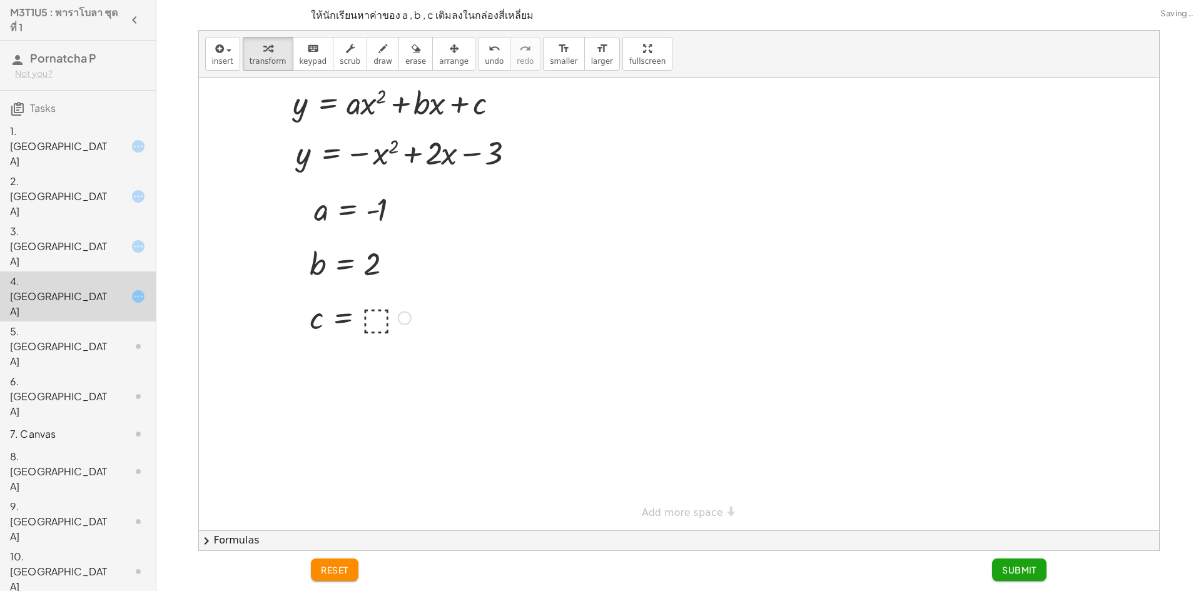
click at [365, 315] on div at bounding box center [360, 316] width 114 height 41
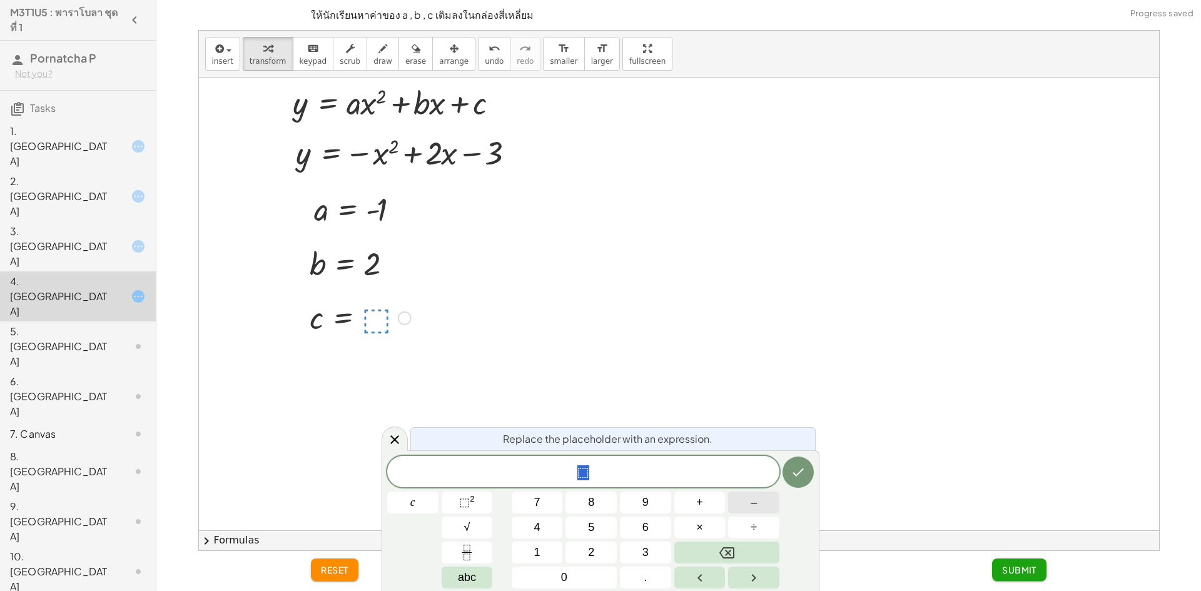
click at [769, 498] on button "–" at bounding box center [753, 503] width 51 height 22
click at [659, 555] on button "3" at bounding box center [645, 553] width 51 height 22
click at [796, 475] on icon "Done" at bounding box center [798, 472] width 11 height 8
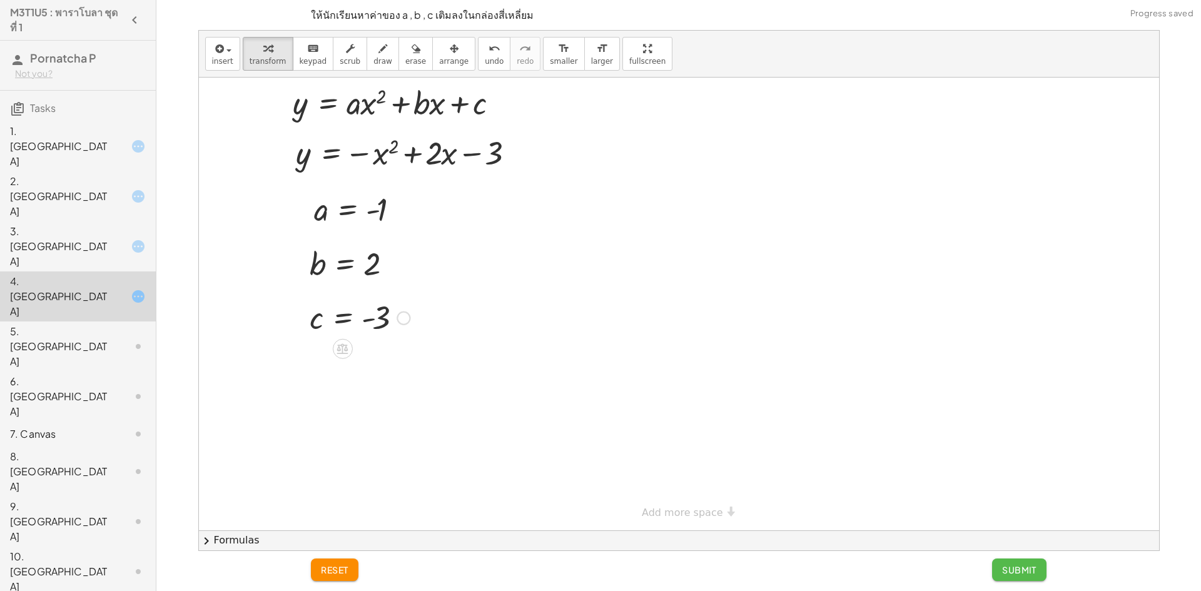
click at [1009, 564] on button "Submit" at bounding box center [1019, 570] width 54 height 23
click at [73, 324] on div "5. [GEOGRAPHIC_DATA]" at bounding box center [60, 346] width 101 height 45
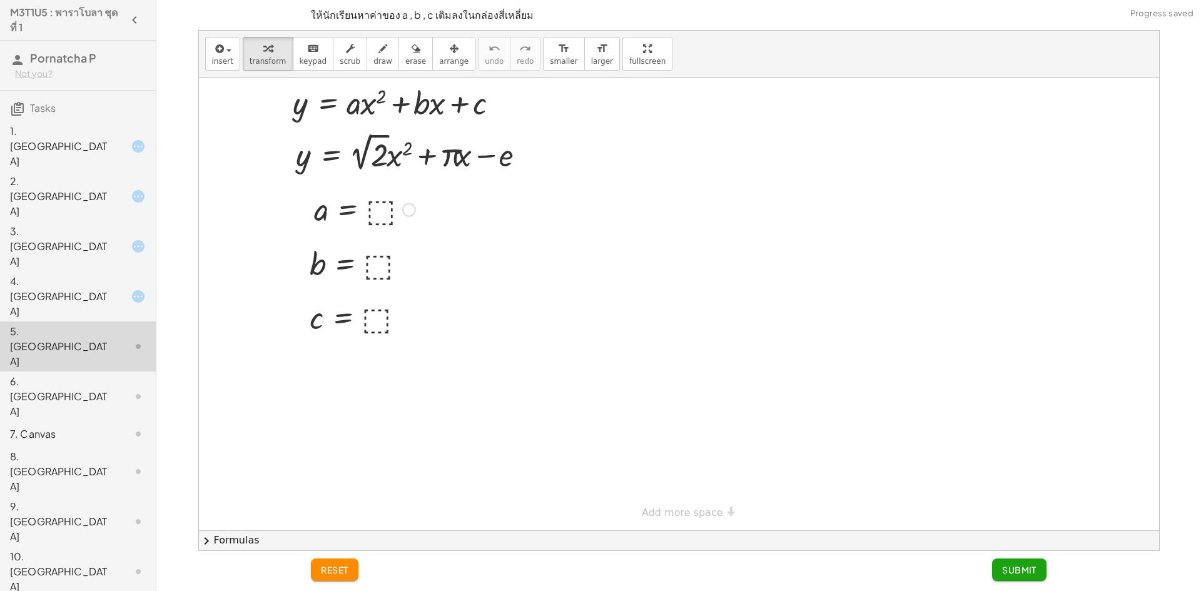
click at [375, 210] on div at bounding box center [365, 208] width 114 height 41
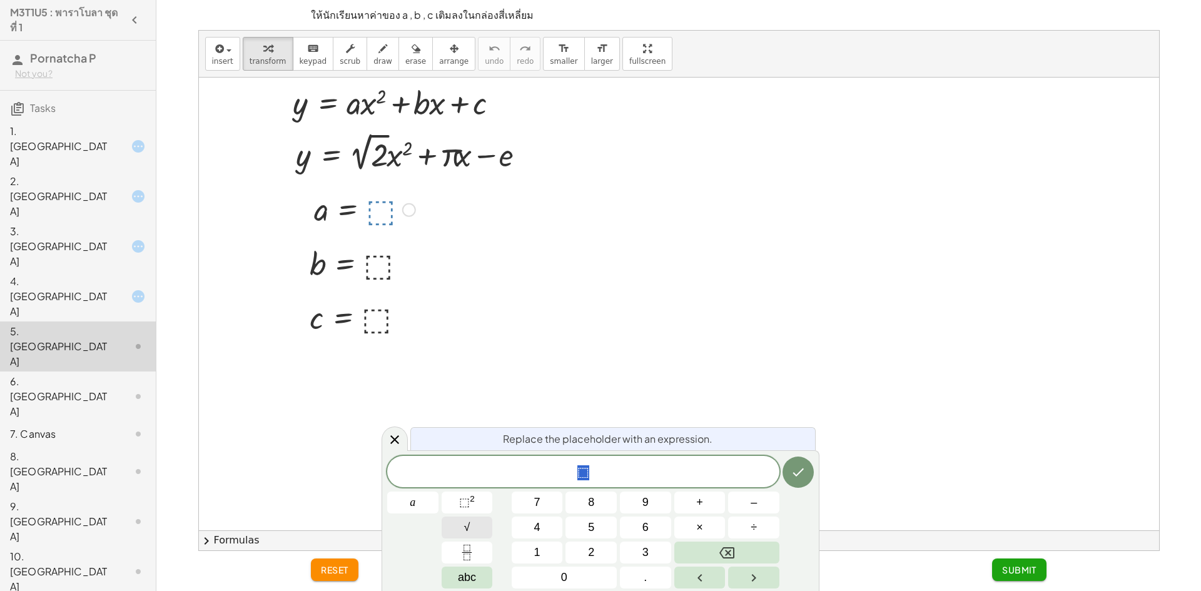
click at [483, 530] on button "√" at bounding box center [467, 528] width 51 height 22
click at [600, 555] on button "2" at bounding box center [590, 553] width 51 height 22
click at [797, 460] on button "Done" at bounding box center [797, 471] width 31 height 31
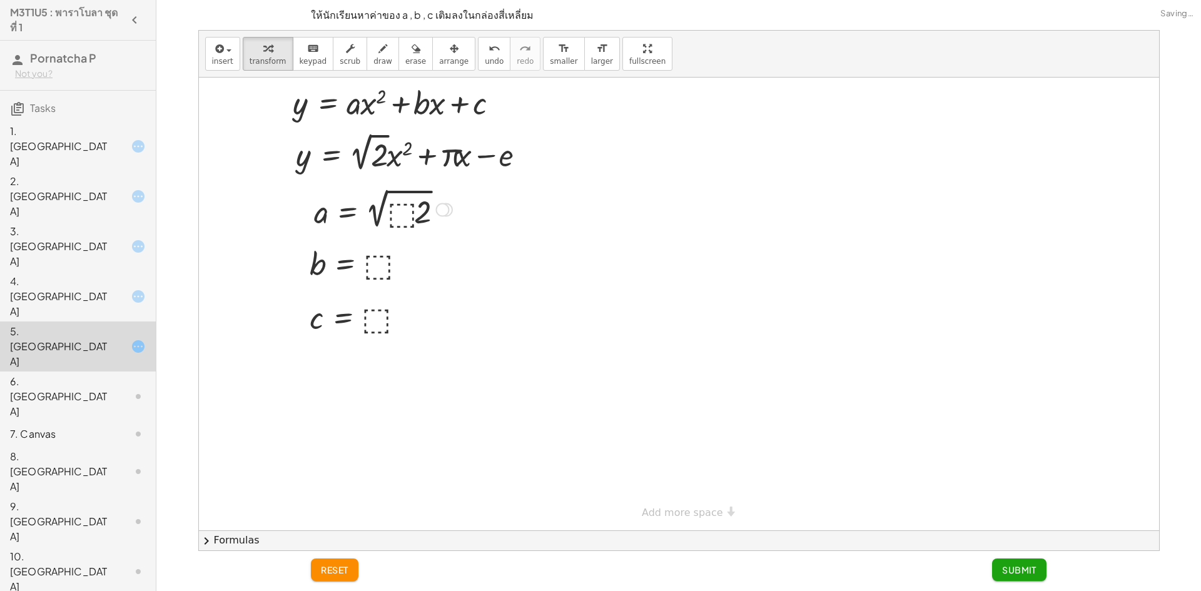
click at [404, 213] on div at bounding box center [383, 208] width 151 height 47
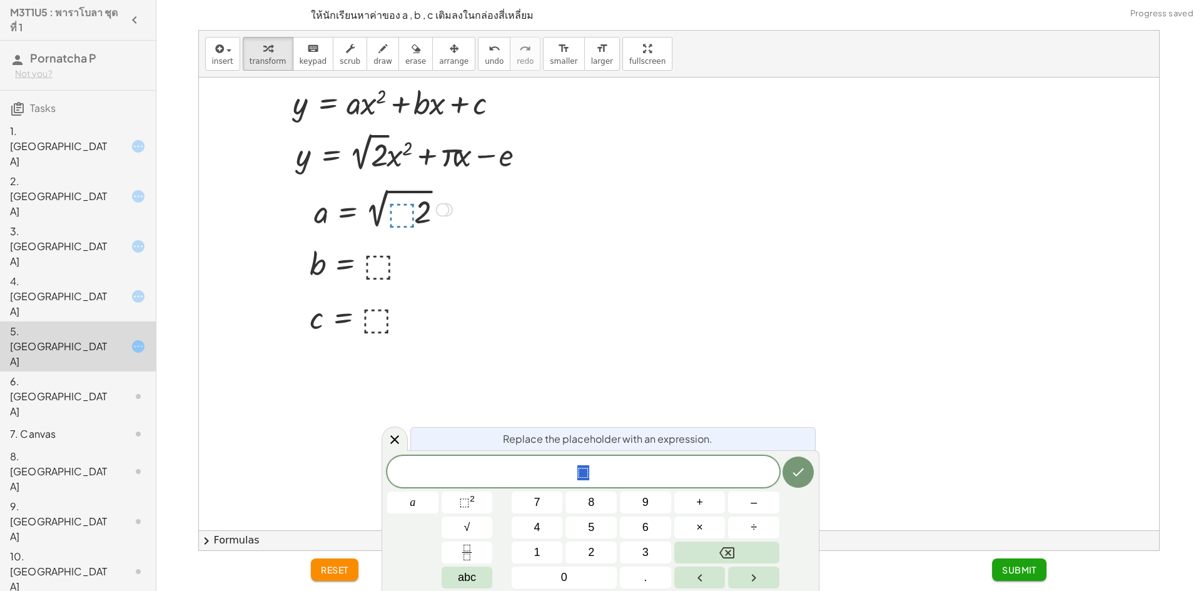
click at [345, 556] on div "reset Submit" at bounding box center [678, 571] width 751 height 40
click at [336, 562] on button "reset" at bounding box center [335, 570] width 48 height 23
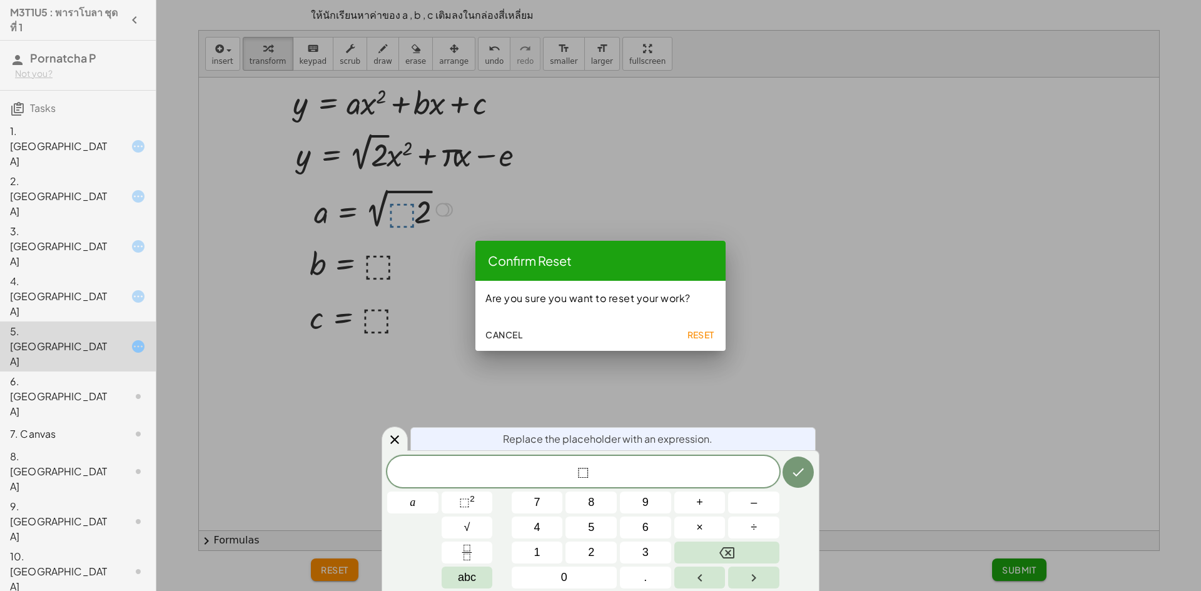
drag, startPoint x: 691, startPoint y: 331, endPoint x: 682, endPoint y: 338, distance: 10.8
click at [691, 336] on span "Reset" at bounding box center [701, 334] width 28 height 11
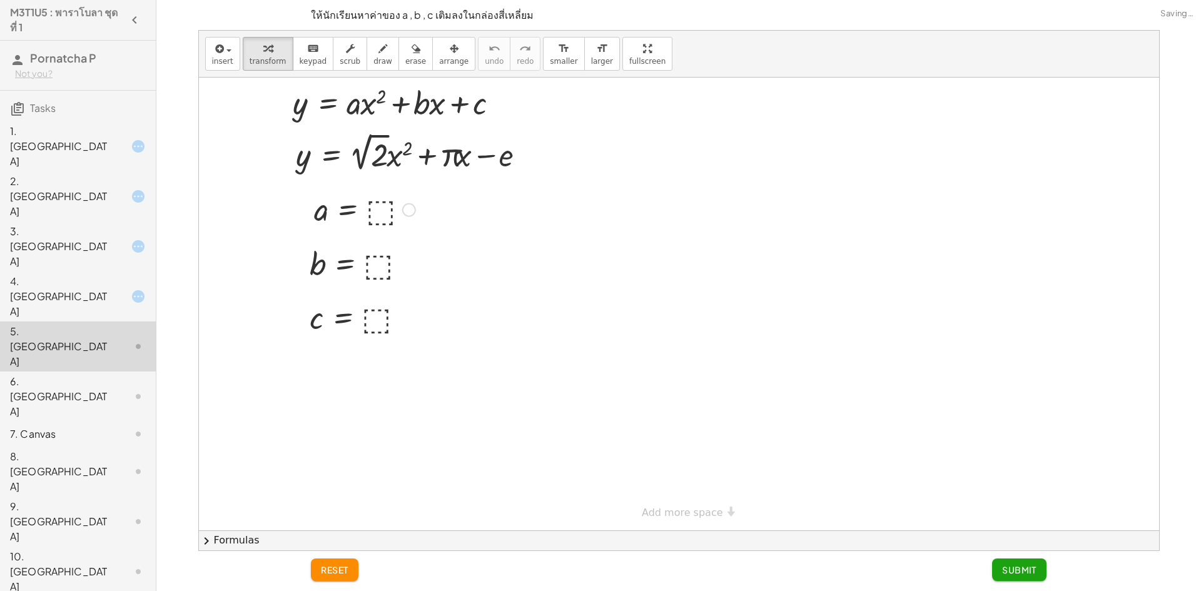
click at [373, 205] on div at bounding box center [365, 208] width 114 height 41
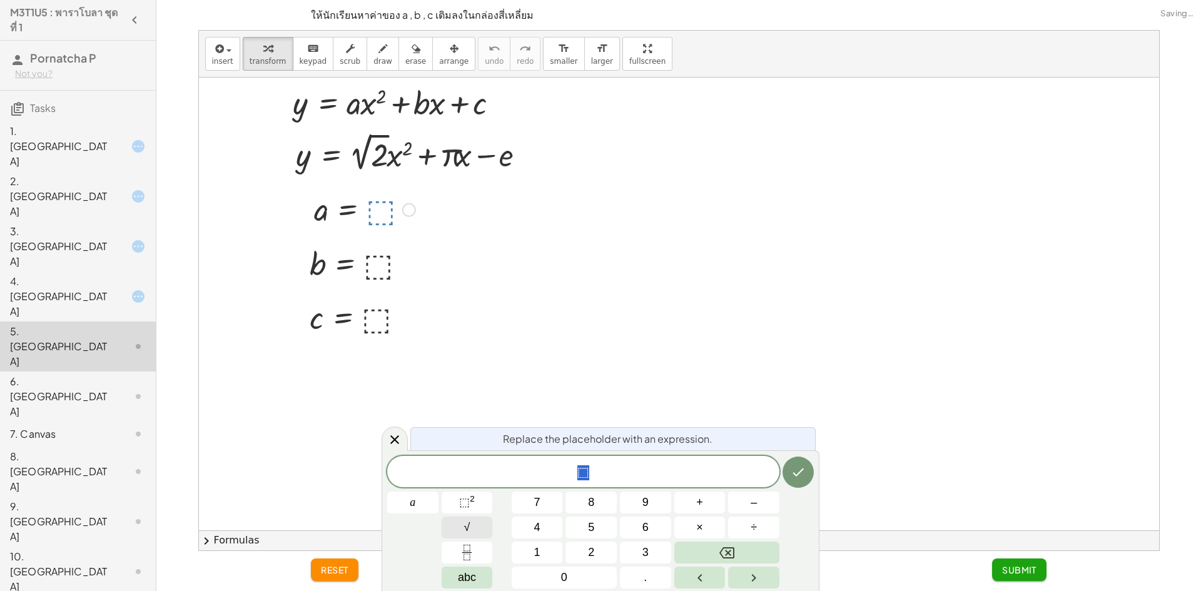
click at [483, 531] on button "√" at bounding box center [467, 528] width 51 height 22
click at [572, 548] on button "2" at bounding box center [590, 553] width 51 height 22
click at [729, 549] on icon "Backspace" at bounding box center [726, 552] width 15 height 15
click at [595, 556] on button "2" at bounding box center [590, 553] width 51 height 22
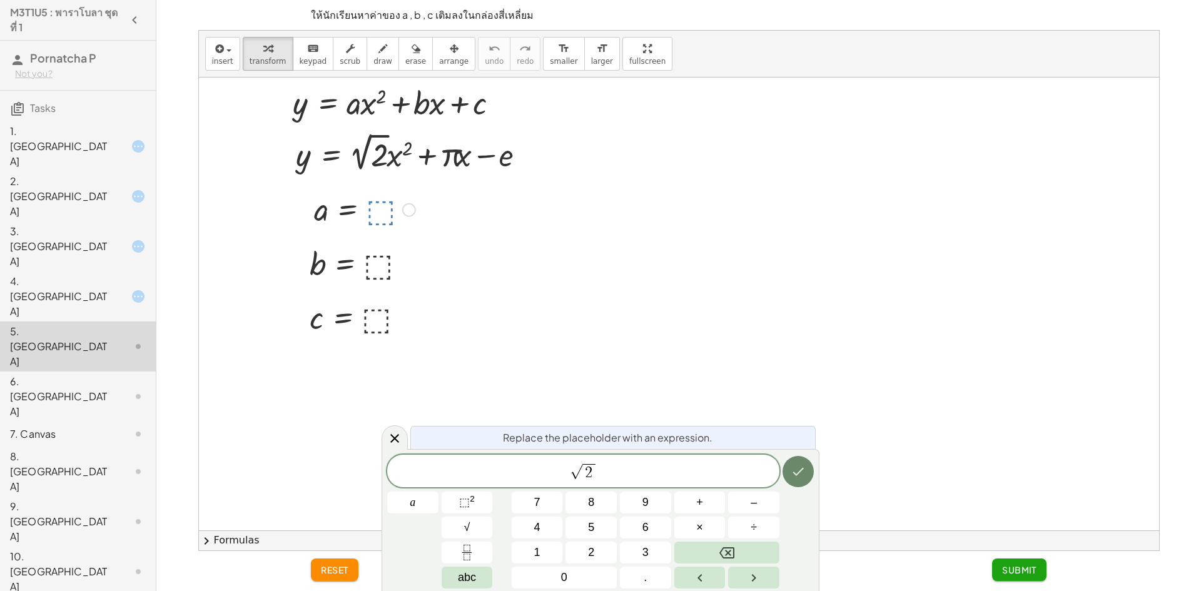
click at [796, 481] on button "Done" at bounding box center [797, 471] width 31 height 31
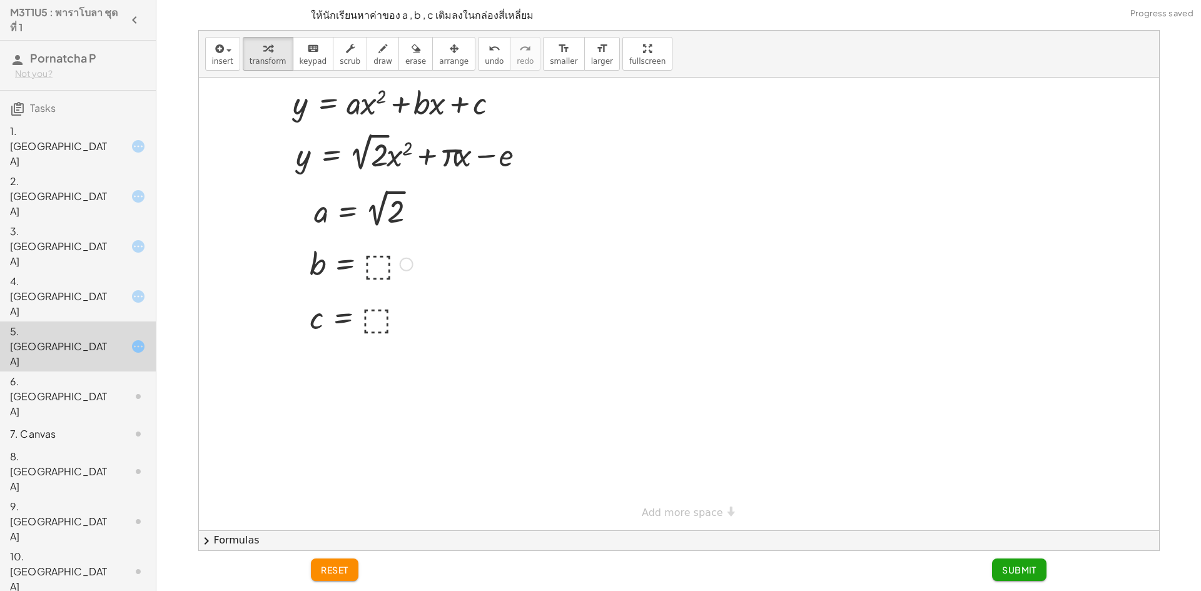
click at [381, 266] on div at bounding box center [361, 263] width 116 height 41
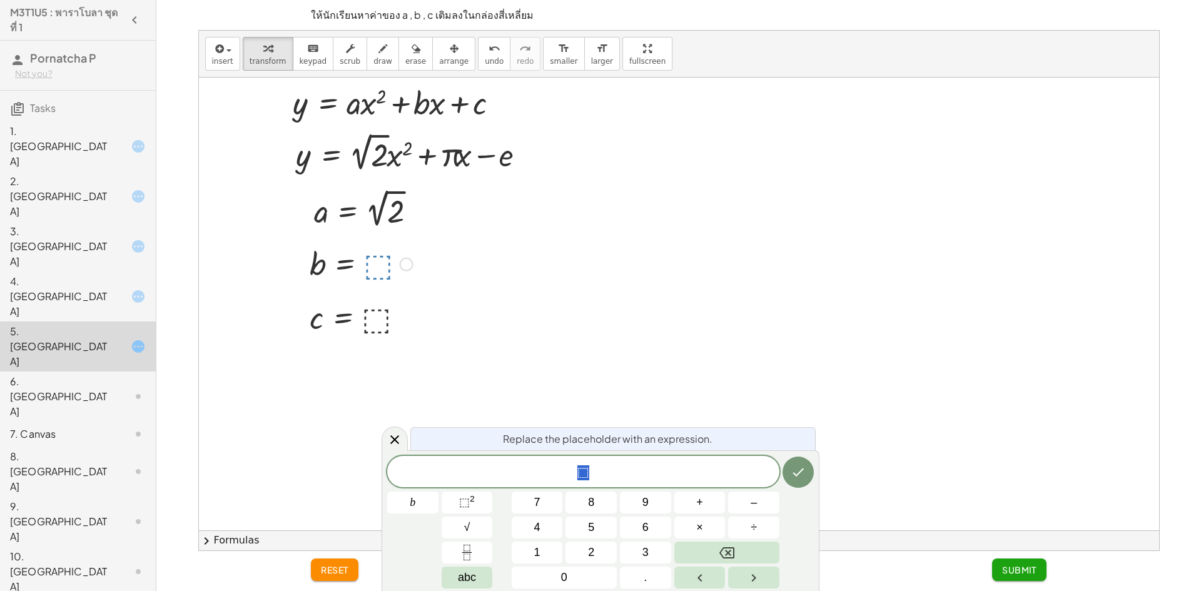
click at [382, 273] on div at bounding box center [361, 263] width 116 height 41
click at [465, 575] on span "abc" at bounding box center [467, 577] width 18 height 17
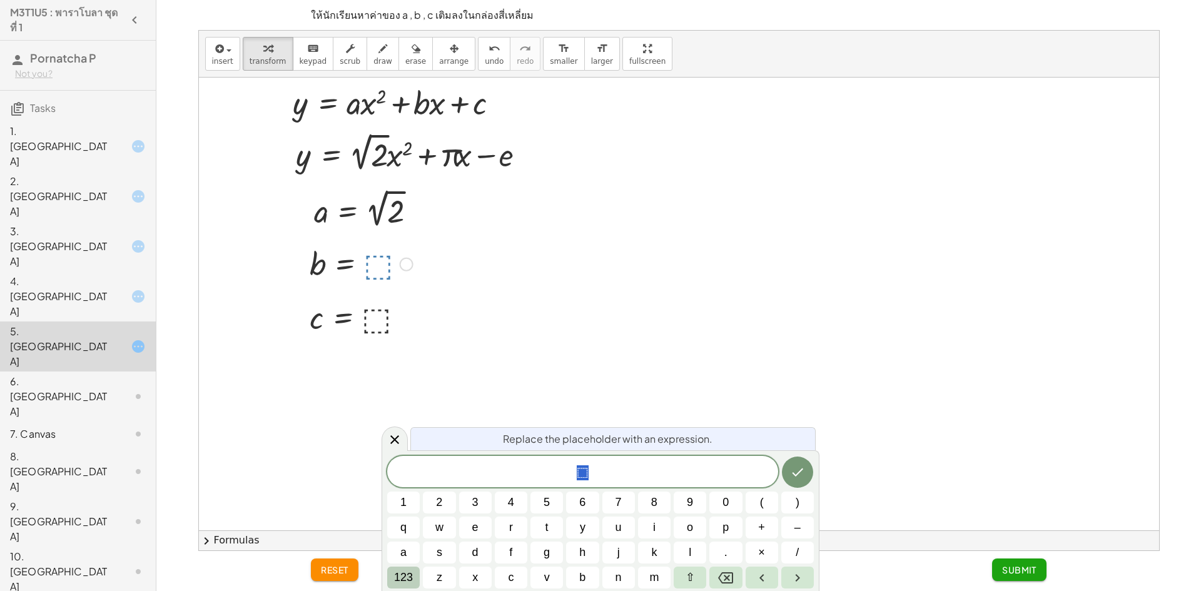
click at [410, 579] on span "123" at bounding box center [403, 577] width 19 height 17
click at [405, 572] on span "f(x)" at bounding box center [408, 577] width 16 height 17
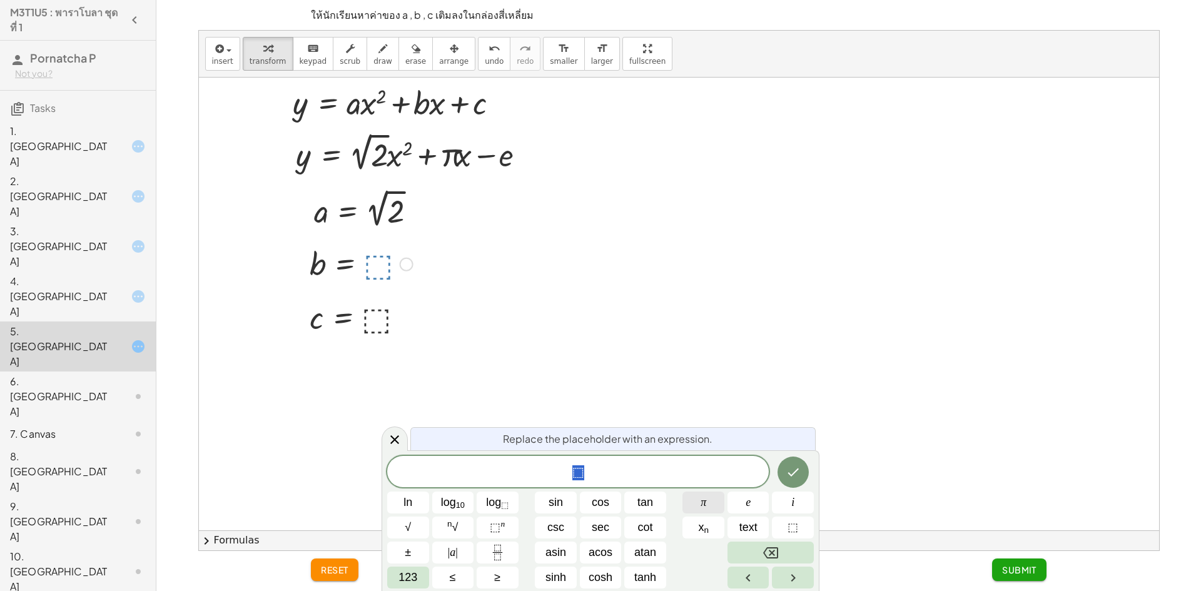
click at [692, 495] on button "π" at bounding box center [703, 503] width 42 height 22
click at [790, 480] on button "Done" at bounding box center [792, 472] width 31 height 31
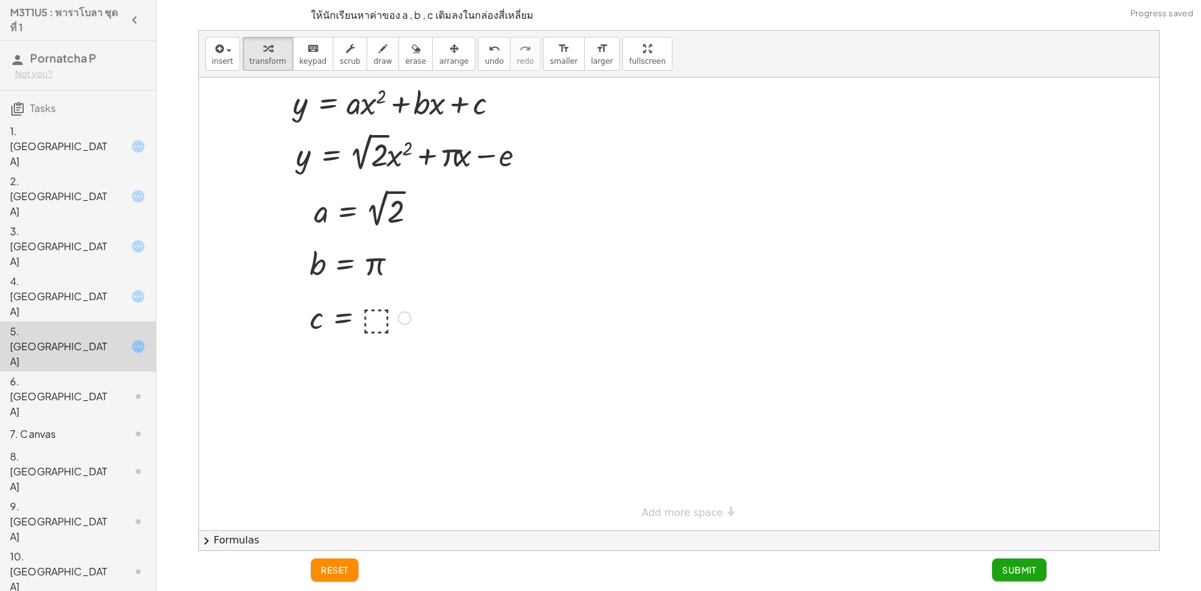
click at [370, 311] on div at bounding box center [360, 316] width 114 height 41
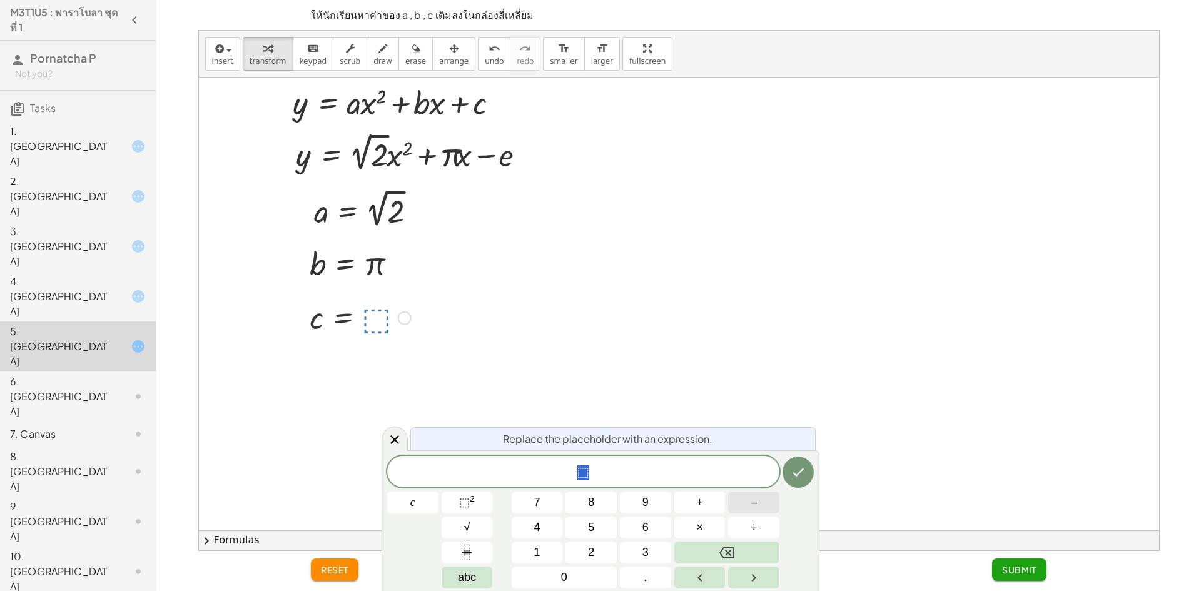
click at [754, 498] on span "–" at bounding box center [754, 502] width 6 height 17
click at [475, 583] on span "abc" at bounding box center [467, 577] width 18 height 17
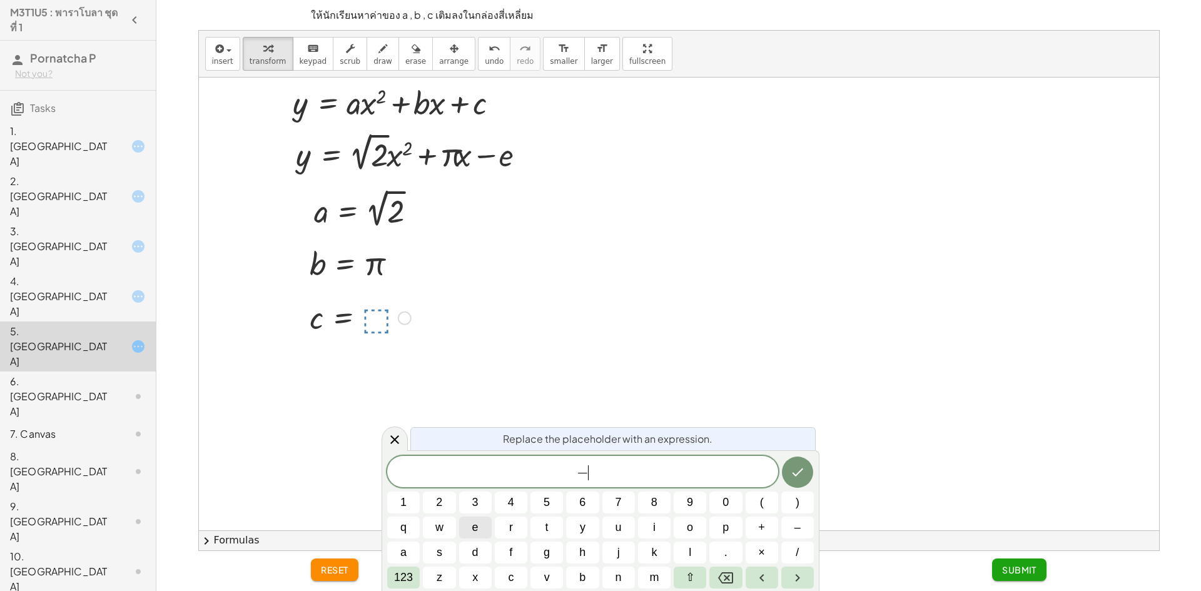
click at [473, 528] on span "e" at bounding box center [475, 527] width 6 height 17
click at [807, 468] on button "Done" at bounding box center [797, 472] width 31 height 31
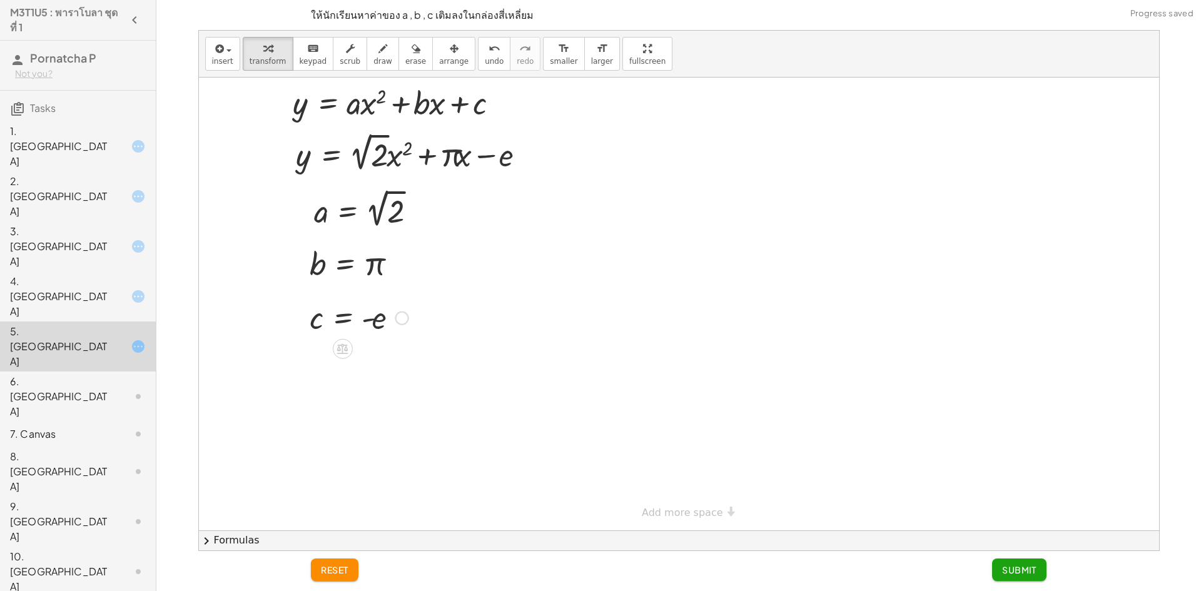
click at [1008, 564] on button "Submit" at bounding box center [1019, 570] width 54 height 23
click at [96, 447] on div "6. [GEOGRAPHIC_DATA]" at bounding box center [78, 472] width 156 height 50
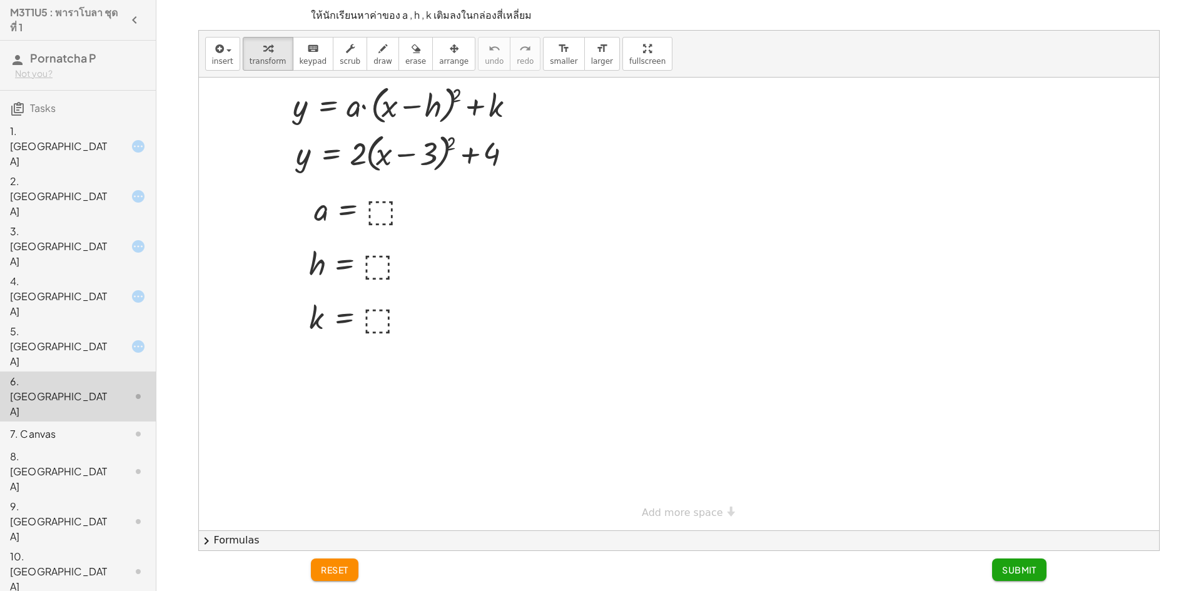
click at [71, 549] on div "10. [GEOGRAPHIC_DATA]" at bounding box center [60, 571] width 101 height 45
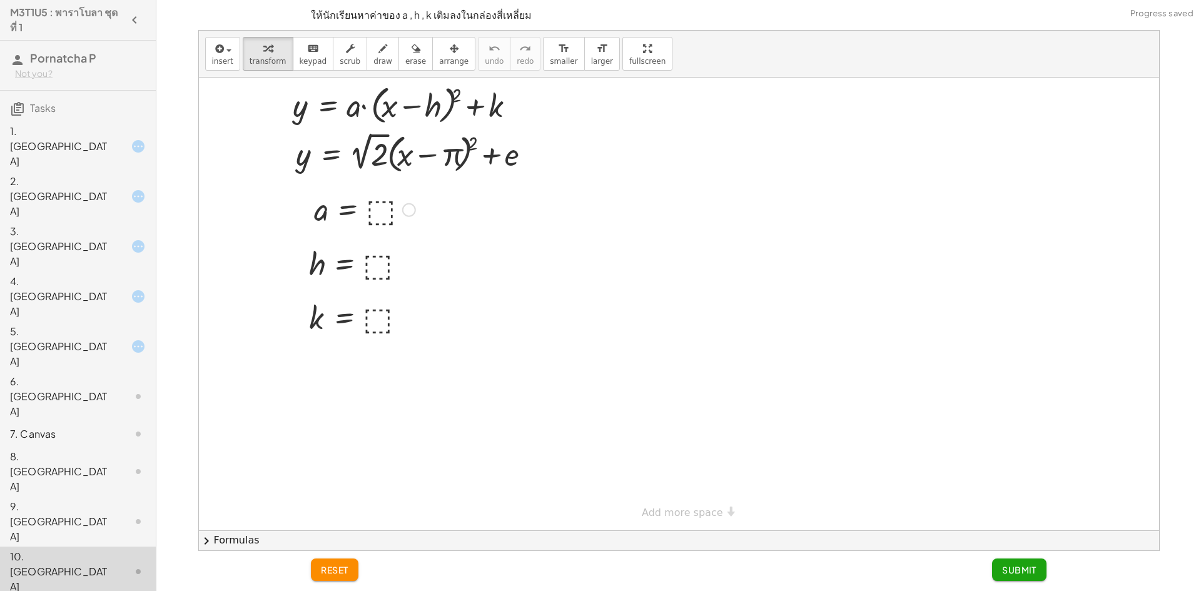
click at [0, 0] on div at bounding box center [0, 0] width 0 height 0
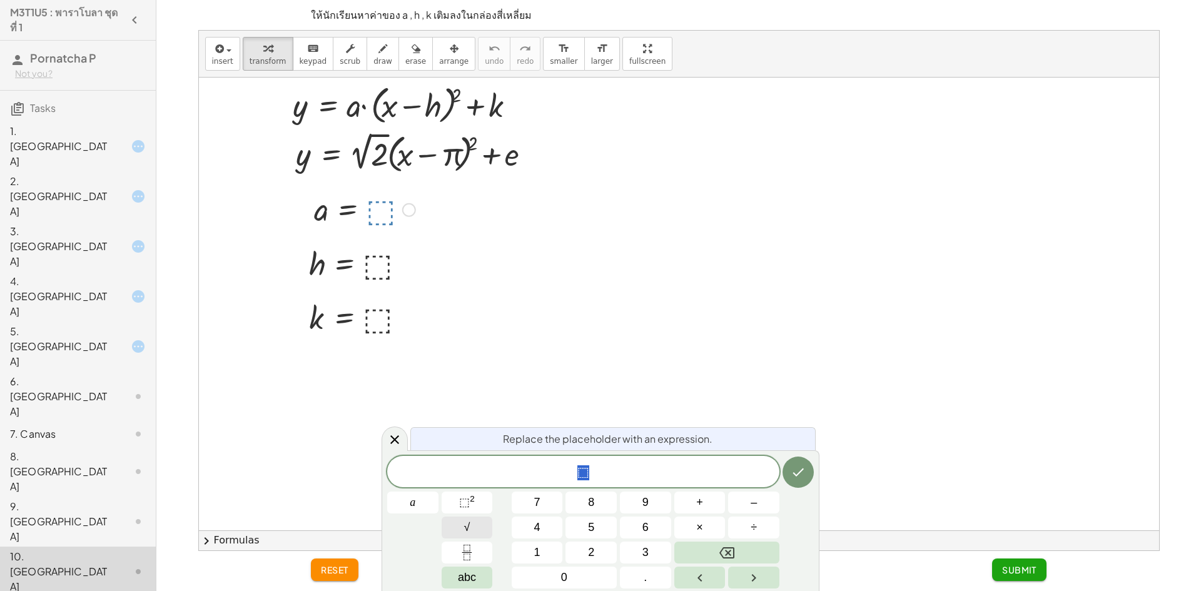
click at [472, 527] on button "√" at bounding box center [467, 528] width 51 height 22
click at [740, 547] on button "Backspace" at bounding box center [726, 553] width 105 height 22
click at [573, 556] on button "2" at bounding box center [590, 553] width 51 height 22
click at [790, 473] on button "Done" at bounding box center [797, 471] width 31 height 31
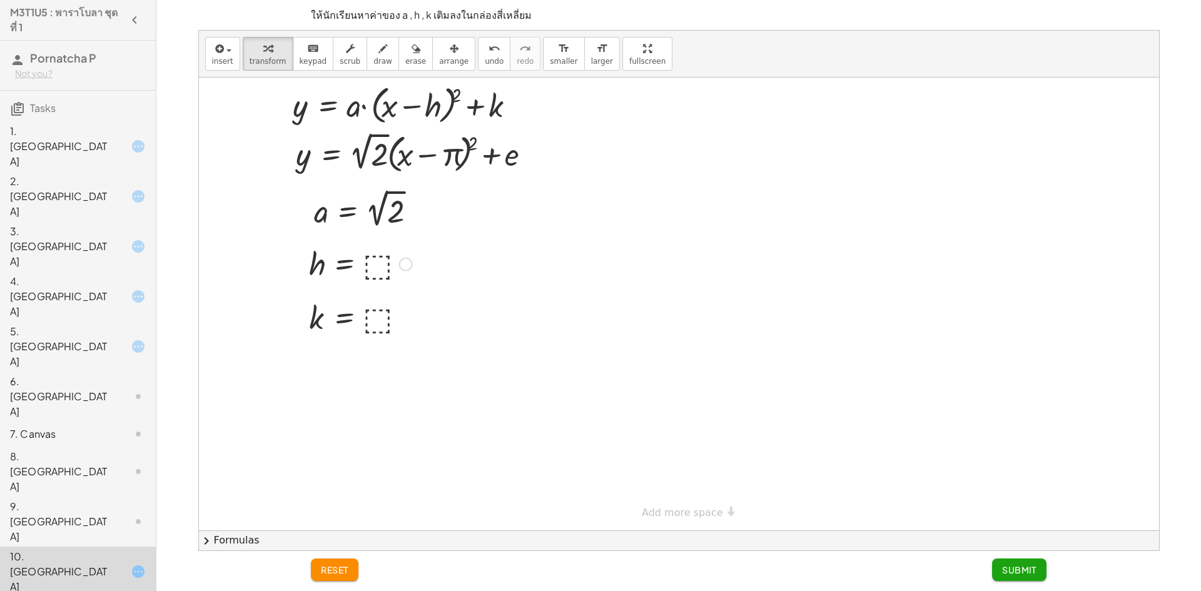
click at [0, 0] on div at bounding box center [0, 0] width 0 height 0
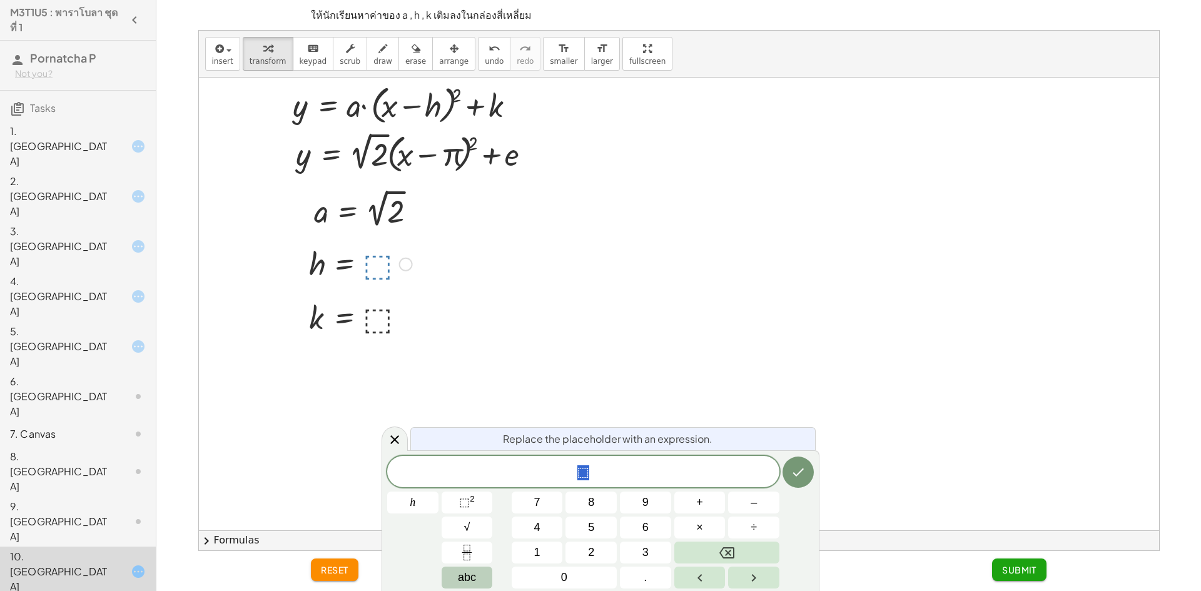
click at [473, 582] on span "abc" at bounding box center [467, 577] width 18 height 17
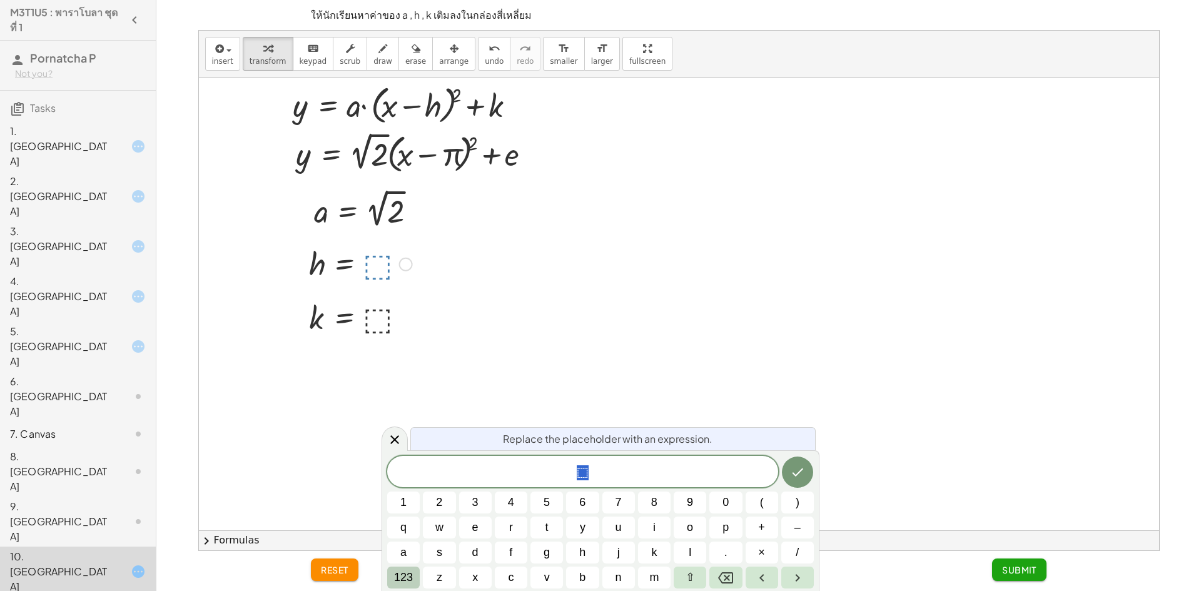
click at [405, 576] on span "123" at bounding box center [403, 577] width 19 height 17
click at [411, 575] on span "f(x)" at bounding box center [408, 577] width 16 height 17
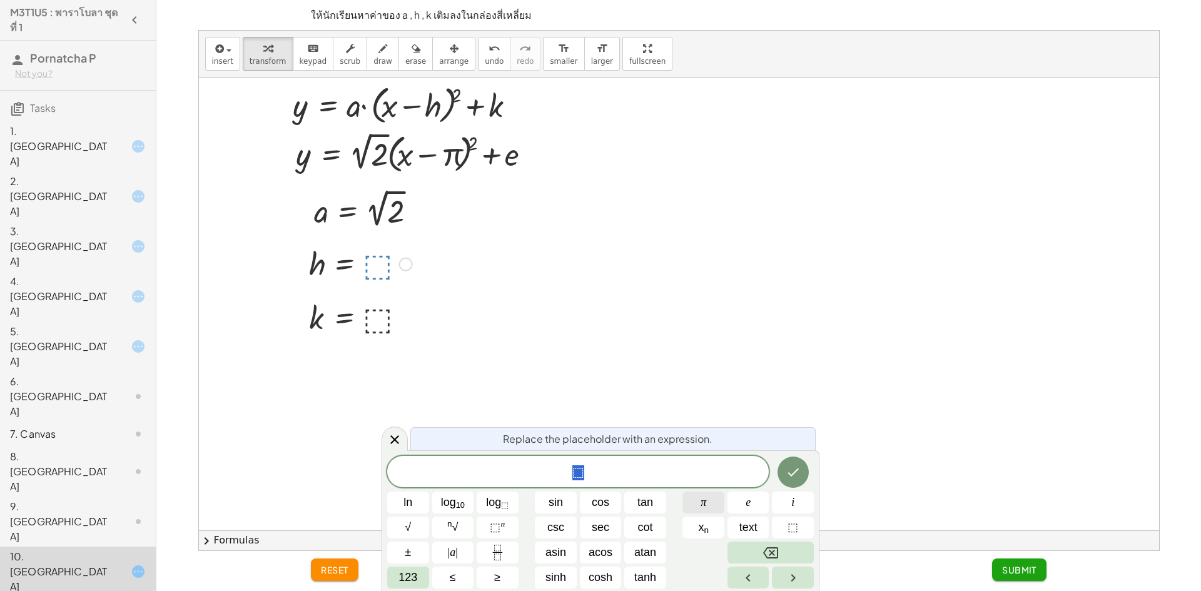
click at [712, 505] on button "π" at bounding box center [703, 503] width 42 height 22
click at [786, 471] on icon "Done" at bounding box center [793, 472] width 15 height 15
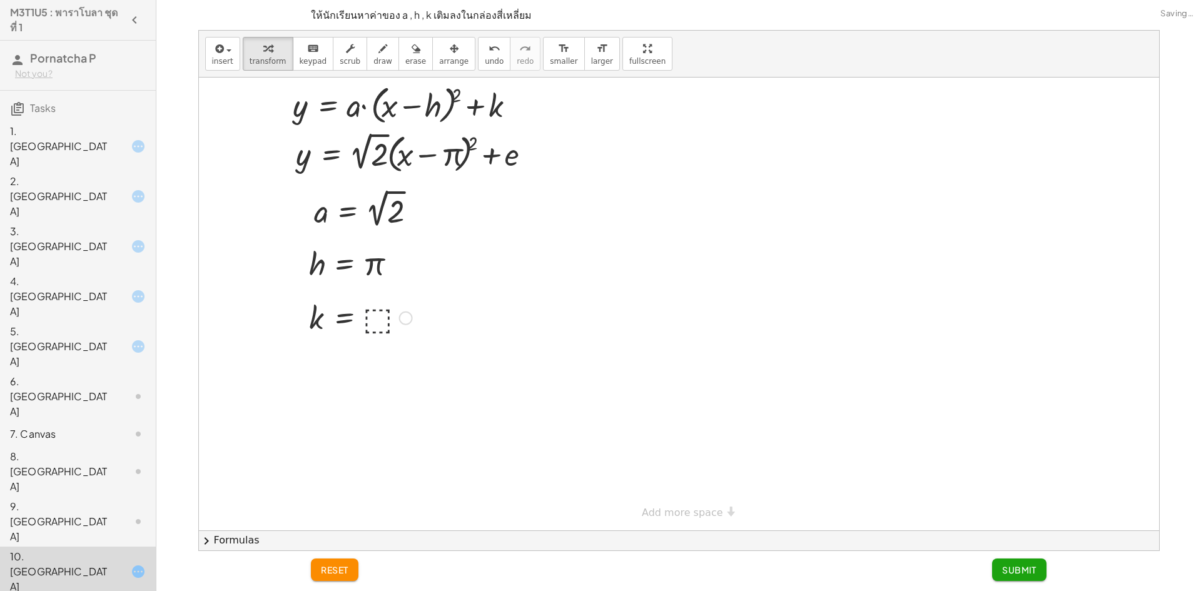
click at [0, 0] on div at bounding box center [0, 0] width 0 height 0
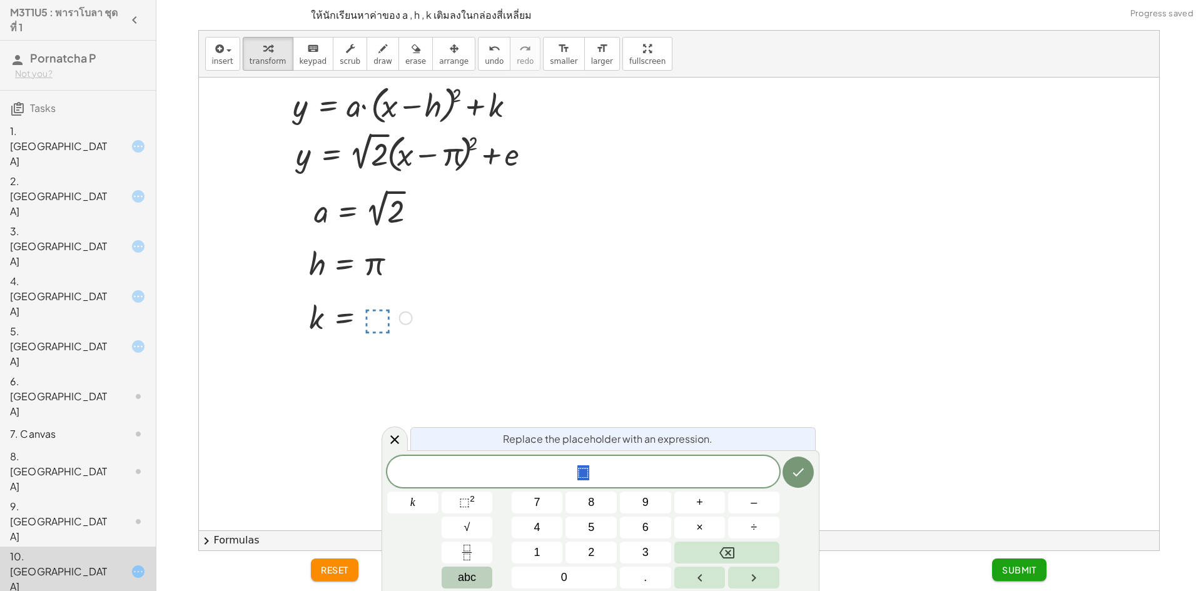
click at [455, 574] on button "abc" at bounding box center [467, 578] width 51 height 22
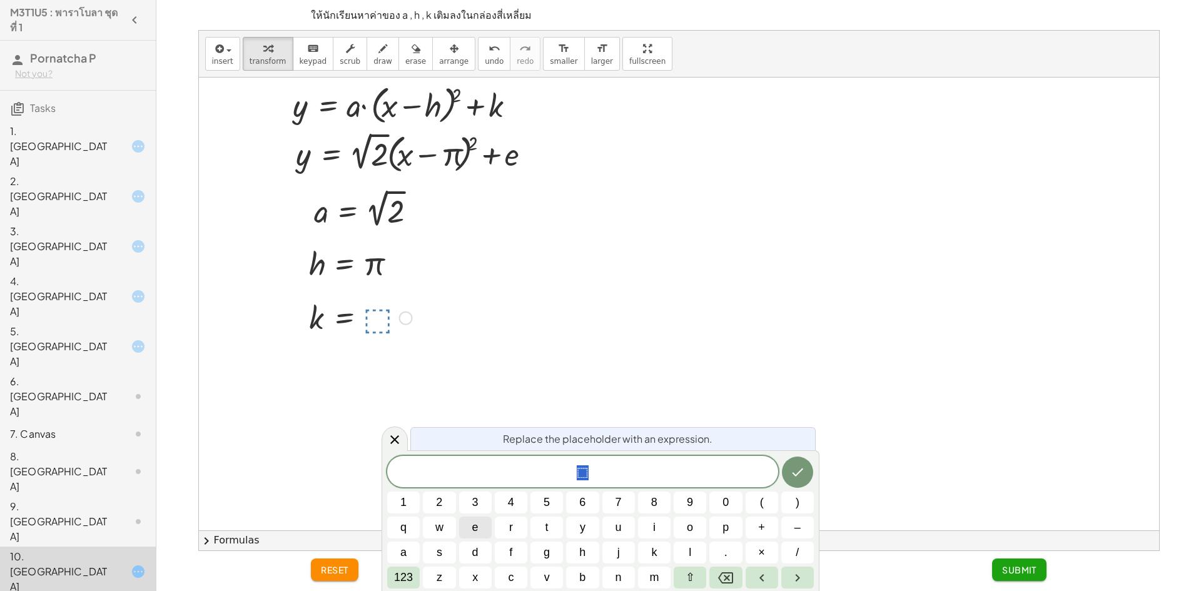
click at [463, 523] on button "e" at bounding box center [475, 528] width 33 height 22
click at [795, 475] on icon "Done" at bounding box center [797, 472] width 11 height 8
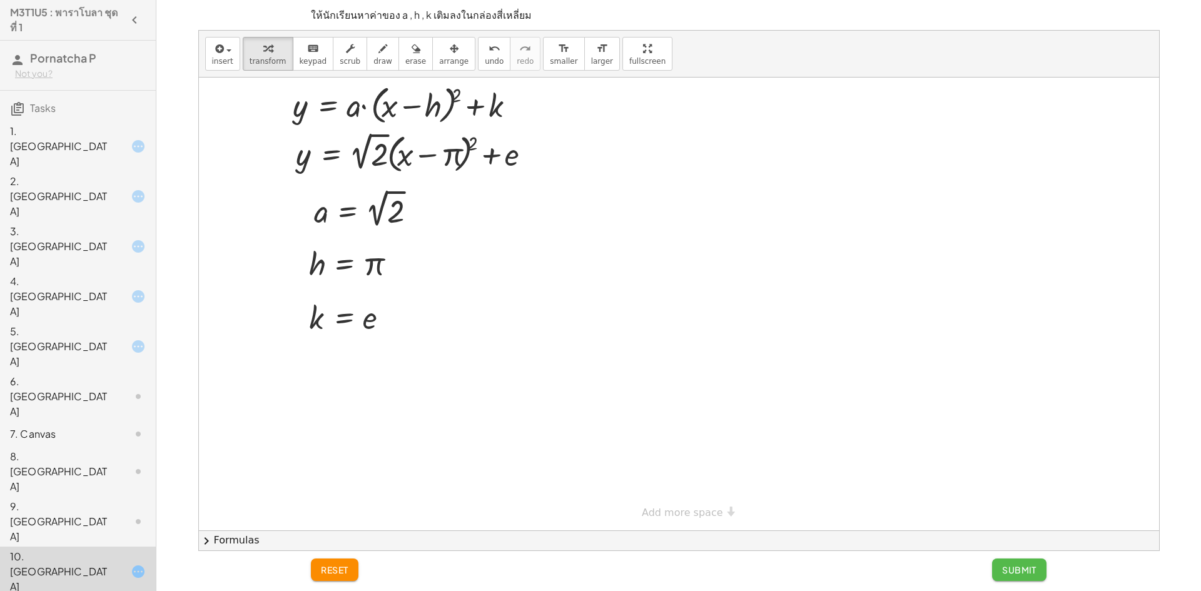
click at [1025, 572] on span "Submit" at bounding box center [1019, 569] width 34 height 11
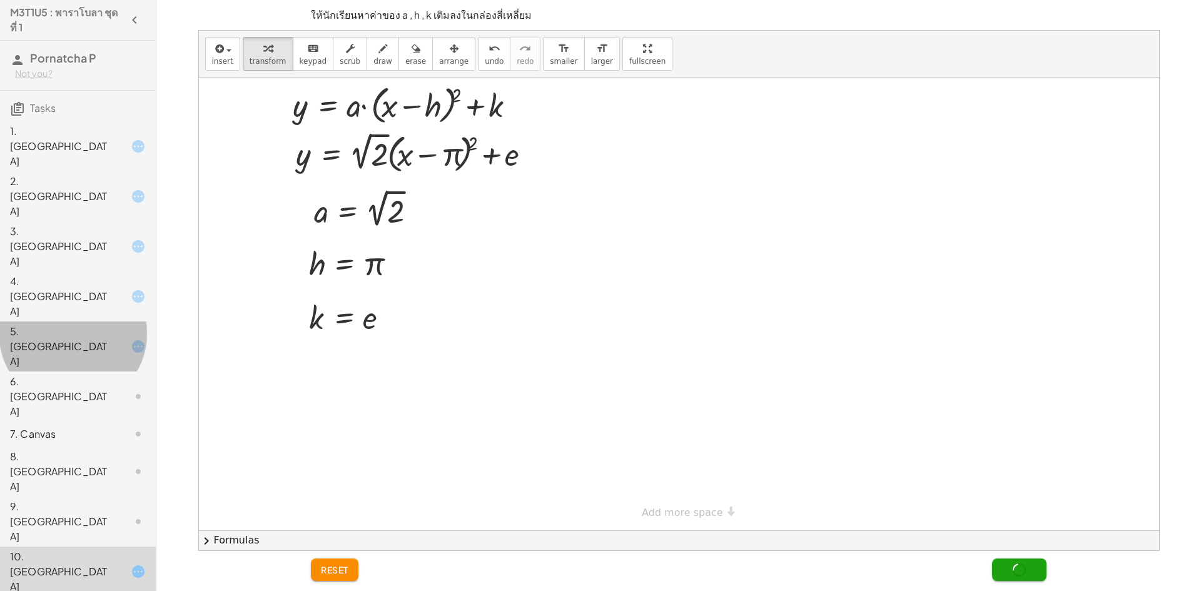
click at [114, 339] on div at bounding box center [128, 346] width 35 height 15
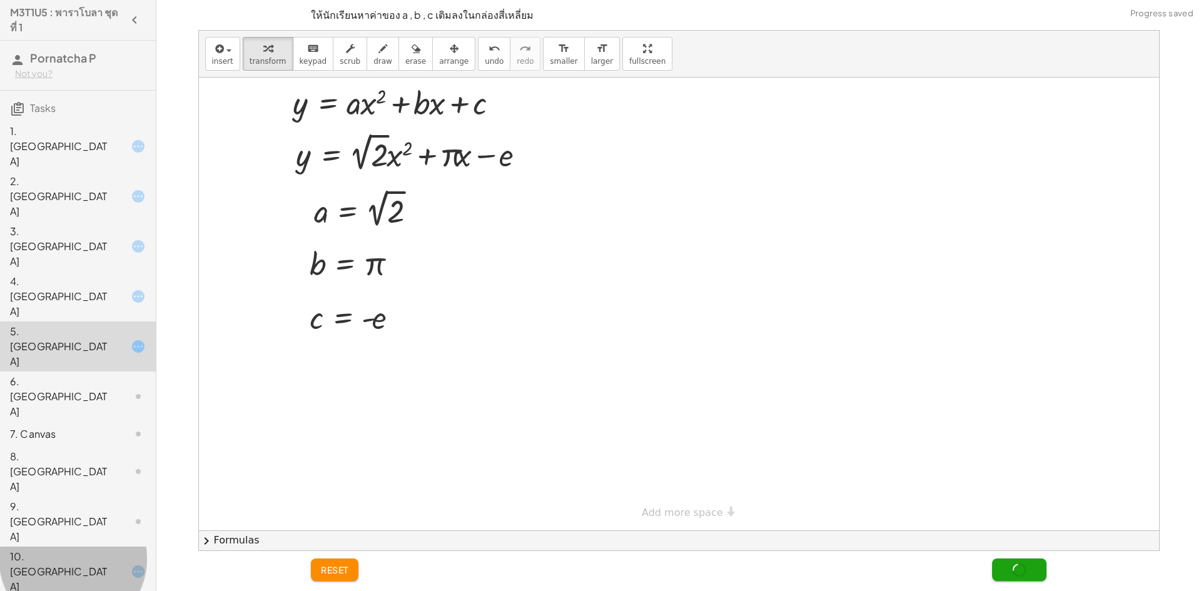
click at [131, 564] on icon at bounding box center [138, 571] width 15 height 15
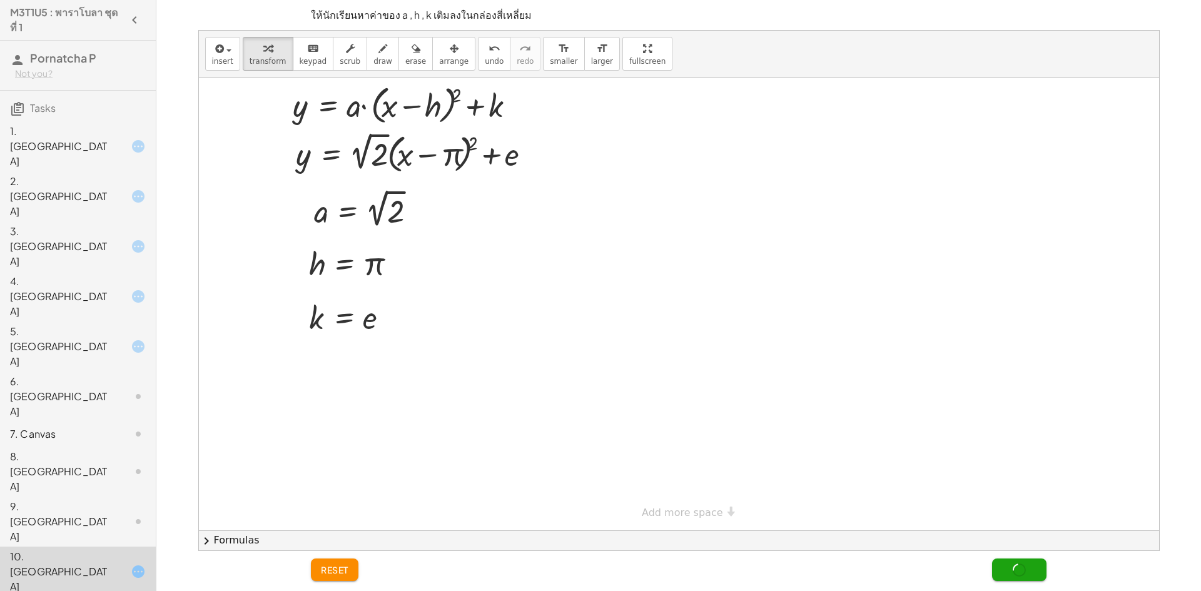
click at [635, 115] on div at bounding box center [679, 304] width 960 height 453
